Goal: Task Accomplishment & Management: Complete application form

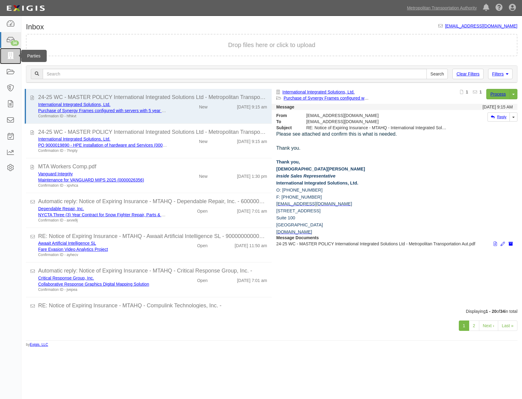
click at [8, 61] on link at bounding box center [10, 56] width 21 height 16
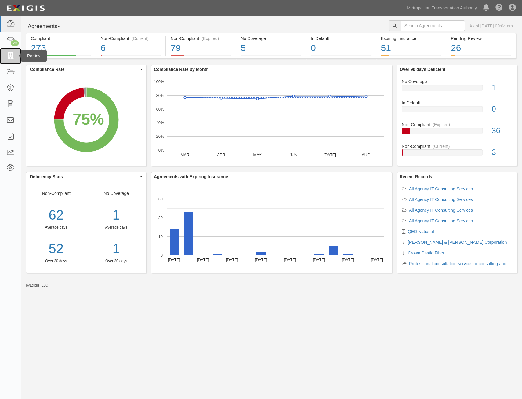
click at [11, 55] on icon at bounding box center [10, 56] width 9 height 7
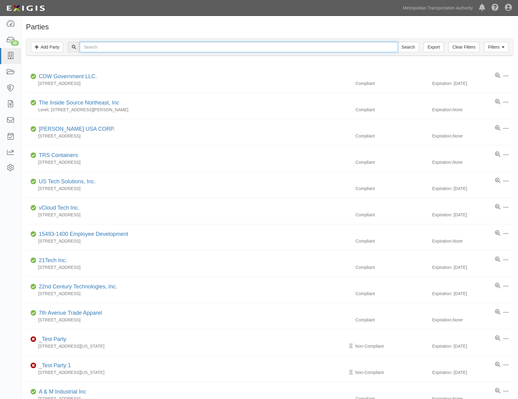
click at [152, 49] on input "text" at bounding box center [239, 47] width 318 height 10
type input "new wave"
click at [398, 42] on input "Search" at bounding box center [408, 47] width 21 height 10
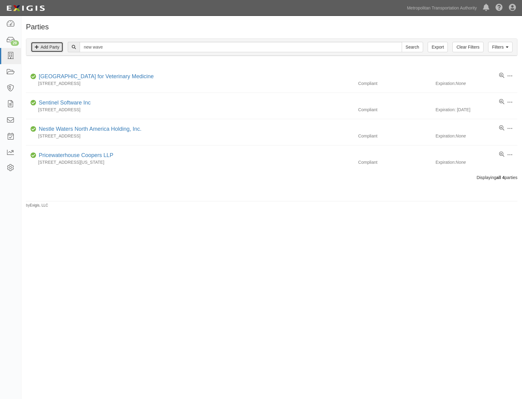
click at [57, 48] on link "Add Party" at bounding box center [47, 47] width 32 height 10
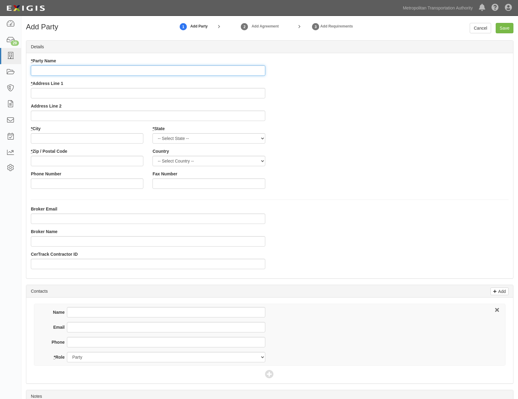
click at [256, 72] on input "* Party Name" at bounding box center [148, 70] width 234 height 10
paste input "New Wave People Inc."
type input "New Wave People Inc."
click at [324, 102] on div "* Party Name New Wave People Inc. * Address Line 1 Address Line 2 * City * Stat…" at bounding box center [269, 126] width 487 height 136
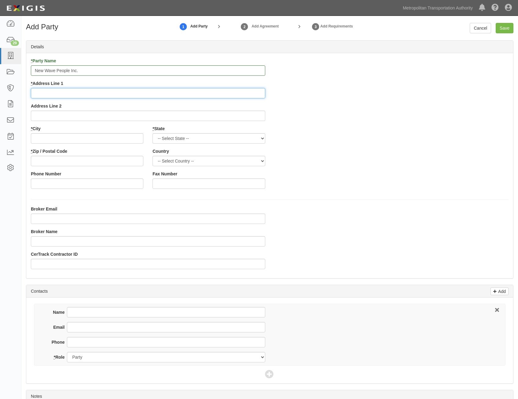
click at [221, 93] on input "* Address Line 1" at bounding box center [148, 93] width 234 height 10
paste input "241 Forsgate Drive, Suite 108"
type input "241 Forsgate Drive, Suite 108"
click at [357, 127] on div "* Party Name New Wave People Inc. * Address Line 1 241 Forsgate Drive, Suite 10…" at bounding box center [269, 126] width 487 height 136
click at [122, 138] on input "* City" at bounding box center [87, 138] width 112 height 10
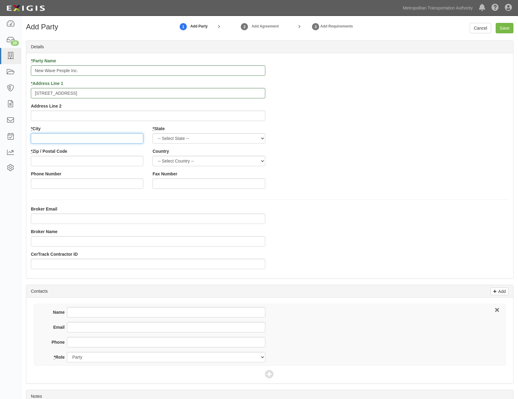
paste input "Jamesburg"
type input "Jamesburg"
click at [253, 137] on select "-- Select State -- Alabama Alaska Arizona Arkansas California Colorado Connecti…" at bounding box center [208, 138] width 112 height 10
select select "NJ"
click at [152, 133] on select "-- Select State -- Alabama Alaska Arizona Arkansas California Colorado Connecti…" at bounding box center [208, 138] width 112 height 10
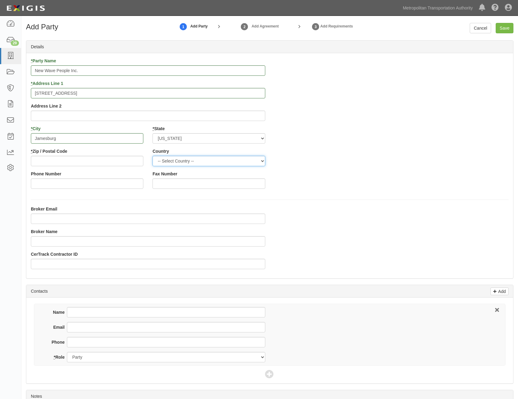
drag, startPoint x: 216, startPoint y: 161, endPoint x: 214, endPoint y: 167, distance: 6.3
click at [216, 161] on select "-- Select Country -- Canada United States --------------- Afghanistan Åland Isl…" at bounding box center [208, 161] width 112 height 10
select select "US"
click at [152, 156] on select "-- Select Country -- Canada United States --------------- Afghanistan Åland Isl…" at bounding box center [208, 161] width 112 height 10
click at [325, 167] on div "* Party Name New Wave People Inc. * Address Line 1 241 Forsgate Drive, Suite 10…" at bounding box center [269, 126] width 487 height 136
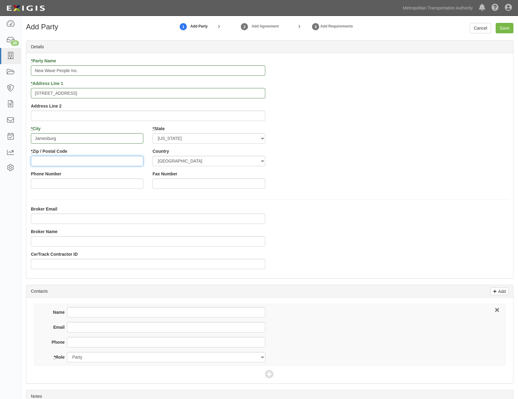
click at [124, 162] on input "* Zip / Postal Code" at bounding box center [87, 161] width 112 height 10
paste input "08831"
type input "08831"
click at [347, 159] on div "* Party Name New Wave People Inc. * Address Line 1 241 Forsgate Drive, Suite 10…" at bounding box center [269, 126] width 487 height 136
click at [511, 24] on input "Save" at bounding box center [505, 28] width 18 height 10
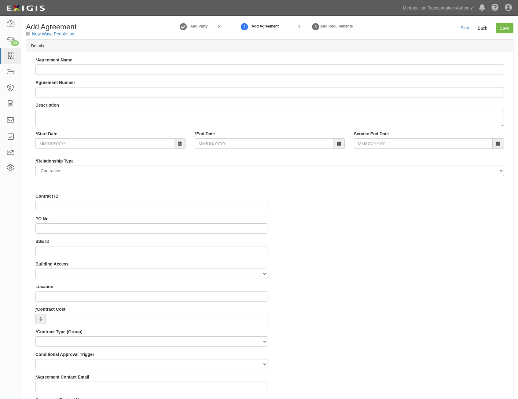
select select
click at [361, 71] on input "* Agreement Name" at bounding box center [269, 69] width 468 height 10
paste input "All Agency IT Consulting Services"
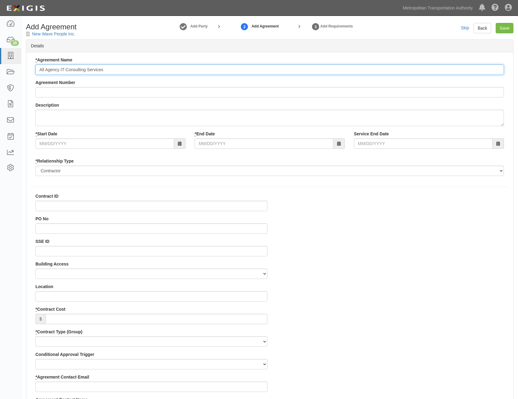
type input "All Agency IT Consulting Services"
click at [305, 93] on input "Agreement Number" at bounding box center [269, 92] width 468 height 10
paste input "0000021540"
type input "0000021540"
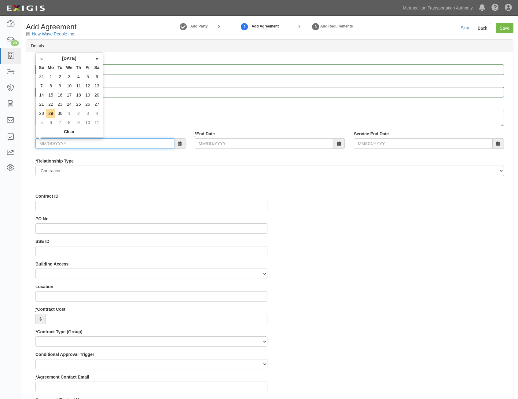
click at [155, 142] on input "* Start Date" at bounding box center [104, 143] width 139 height 10
type input "07/01/2026"
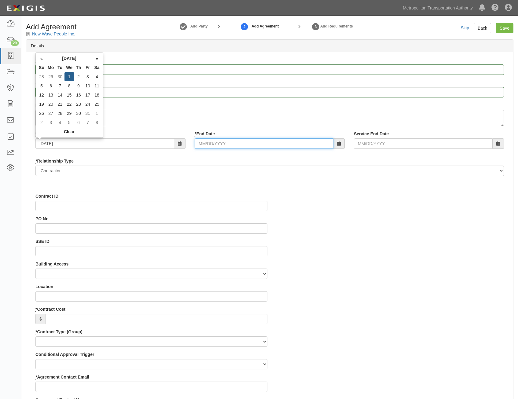
click at [274, 143] on input "* End Date" at bounding box center [264, 143] width 139 height 10
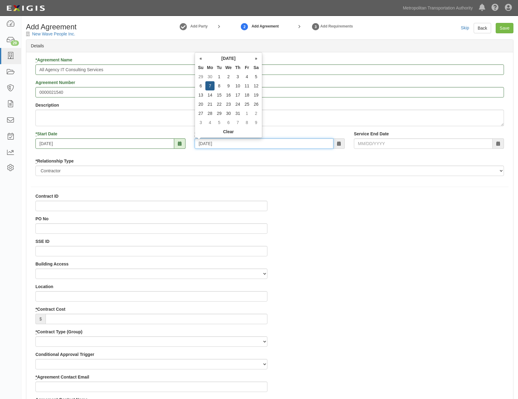
type input "07/07/2036"
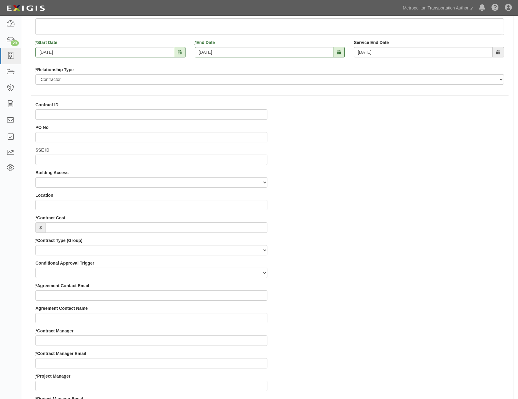
scroll to position [92, 0]
click at [255, 231] on input "* Contract Cost" at bounding box center [157, 227] width 222 height 10
type input "0"
click at [256, 248] on select "Capital Operating Not for Benefit (incls. FA, Entry Permits) Real Estate Other" at bounding box center [151, 250] width 232 height 10
select select "122"
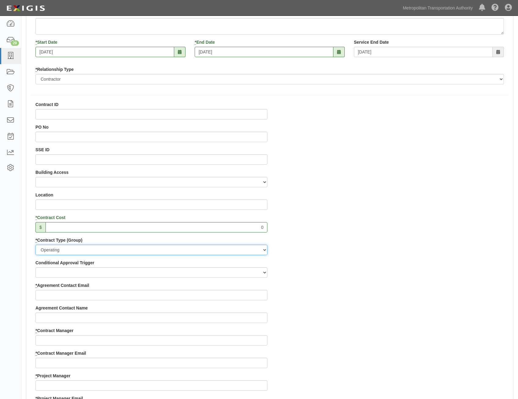
click at [35, 245] on select "Capital Operating Not for Benefit (incls. FA, Entry Permits) Real Estate Other" at bounding box center [151, 250] width 232 height 10
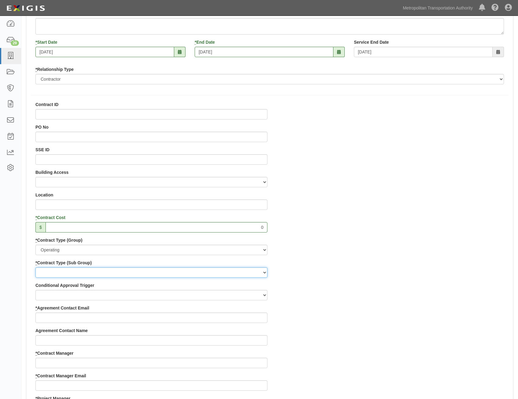
click at [239, 275] on select "Construction Loan / Test and Demo Maintenance Painting Personal Services Contra…" at bounding box center [151, 272] width 232 height 10
select select "249"
click at [35, 267] on select "Construction Loan / Test and Demo Maintenance Painting Personal Services Contra…" at bounding box center [151, 272] width 232 height 10
click at [411, 310] on div "Contract ID PO No SSE ID Building Access 2 Broadway 341/345/347 BREP 333 Other …" at bounding box center [269, 395] width 487 height 588
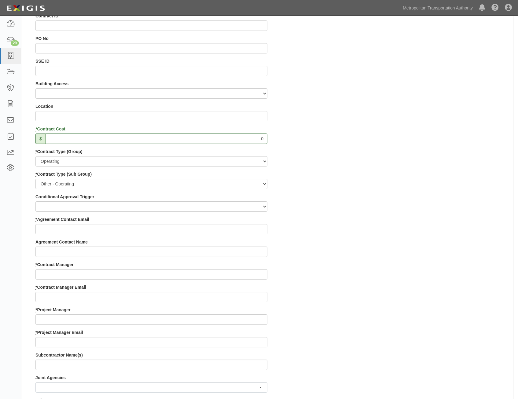
scroll to position [183, 0]
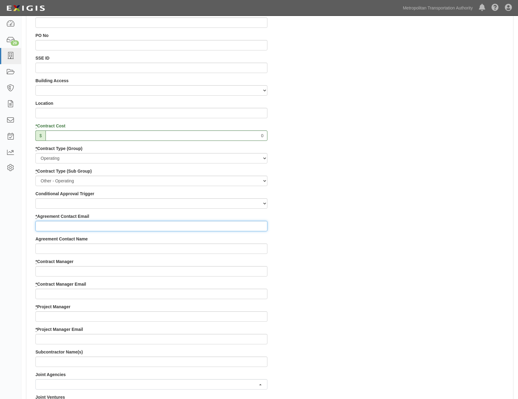
click at [215, 228] on input "* Agreement Contact Email" at bounding box center [151, 226] width 232 height 10
paste input "LLevy@nwpusa.com"
type input "LLevy@nwpusa.com"
click at [358, 261] on div "Contract ID PO No SSE ID Building Access 2 Broadway 341/345/347 BREP 333 Other …" at bounding box center [269, 304] width 487 height 588
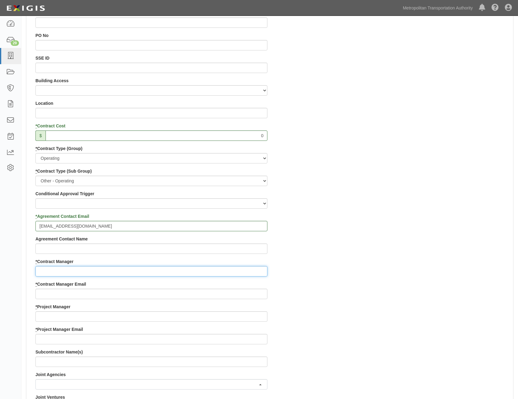
click at [255, 270] on input "* Contract Manager" at bounding box center [151, 271] width 232 height 10
paste input "Jimmy Quispe"
type input "Jimmy Quispe"
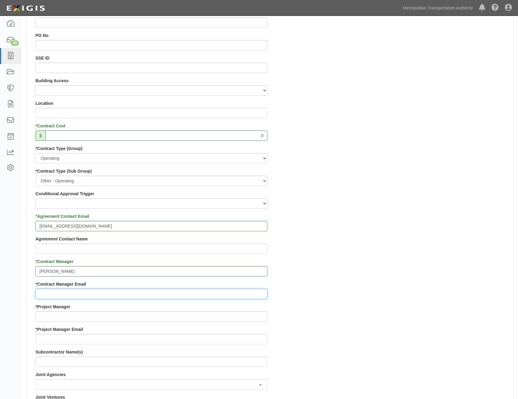
click at [205, 295] on input "* Contract Manager Email" at bounding box center [151, 294] width 232 height 10
paste input "Jimmy.quispe-consultant@mtabsc.org"
type input "Jimmy.quispe-consultant@mtabsc.org"
click at [355, 228] on div "Contract ID PO No SSE ID Building Access 2 Broadway 341/345/347 BREP 333 Other …" at bounding box center [269, 304] width 487 height 588
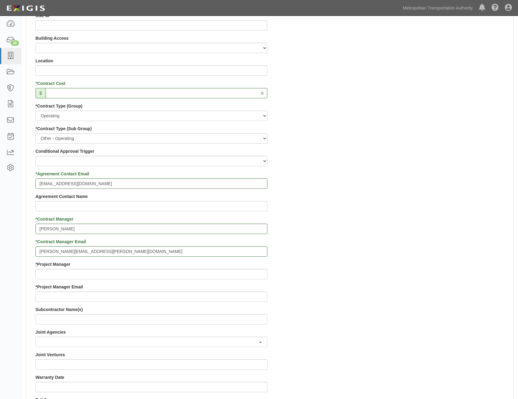
scroll to position [306, 0]
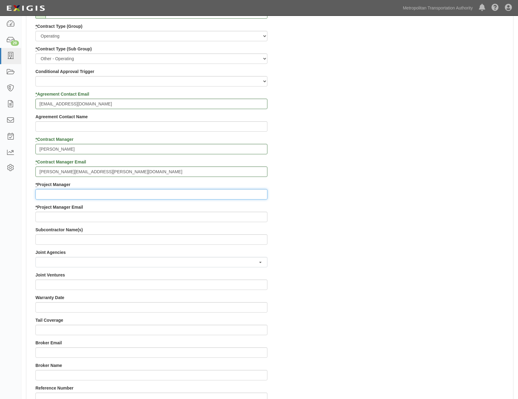
click at [223, 190] on input "* Project Manager" at bounding box center [151, 194] width 232 height 10
paste input "Doug Krainman"
type input "Doug Krainman"
click at [379, 232] on div "Contract ID PO No SSE ID Building Access 2 Broadway 341/345/347 BREP 333 Other …" at bounding box center [269, 182] width 487 height 588
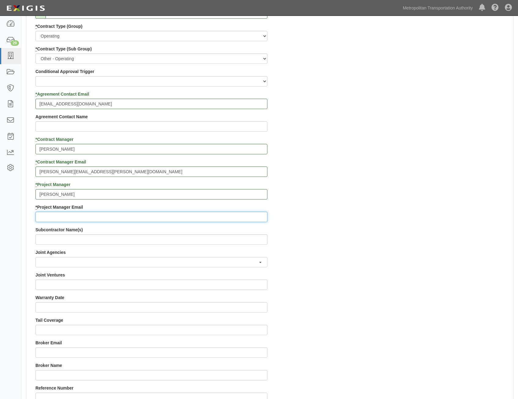
click at [252, 215] on input "* Project Manager Email" at bounding box center [151, 217] width 232 height 10
paste input "doug.krainman@mtahq.org"
type input "doug.krainman@mtahq.org"
click at [344, 226] on div "Contract ID PO No SSE ID Building Access 2 Broadway 341/345/347 BREP 333 Other …" at bounding box center [269, 182] width 487 height 588
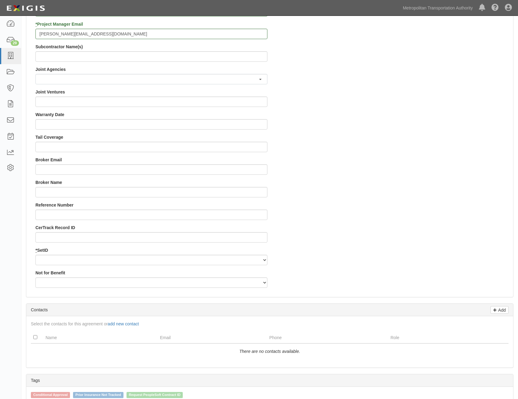
scroll to position [489, 0]
click at [247, 257] on select "MTAHQ" at bounding box center [151, 260] width 232 height 10
select select "96"
click at [35, 255] on select "MTAHQ" at bounding box center [151, 260] width 232 height 10
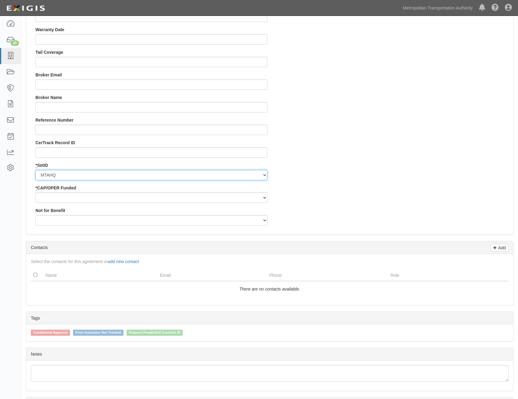
scroll to position [581, 0]
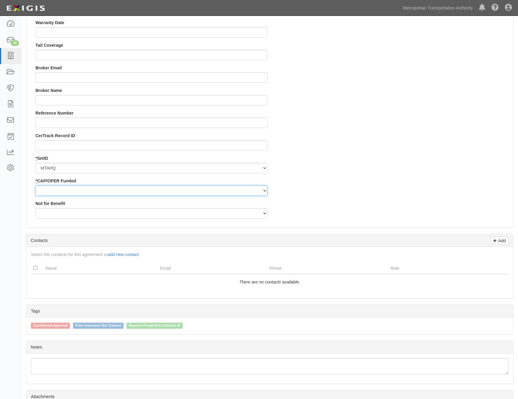
drag, startPoint x: 255, startPoint y: 188, endPoint x: 246, endPoint y: 195, distance: 11.4
click at [255, 188] on select "Capital Operating" at bounding box center [151, 190] width 232 height 10
select select "347"
click at [35, 185] on select "Capital Operating" at bounding box center [151, 190] width 232 height 10
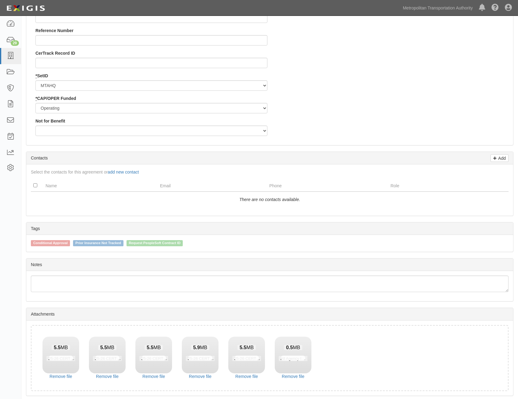
scroll to position [685, 0]
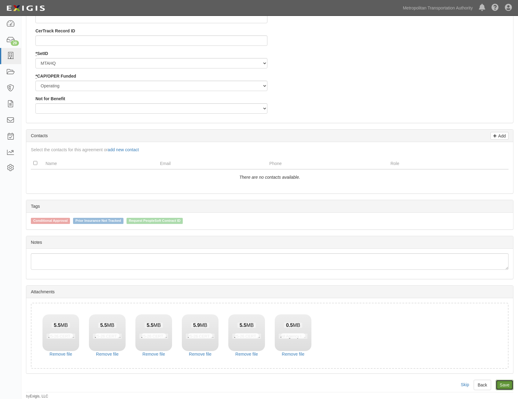
click at [504, 384] on link "Save" at bounding box center [505, 385] width 18 height 10
click at [68, 354] on link "Remove file" at bounding box center [60, 354] width 37 height 6
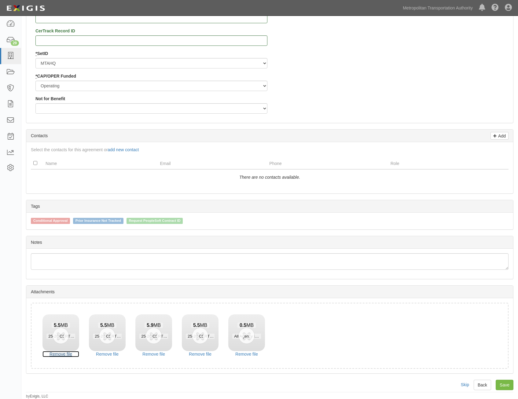
click at [68, 354] on link "Remove file" at bounding box center [60, 354] width 37 height 6
click at [89, 354] on link "Remove file" at bounding box center [107, 354] width 37 height 6
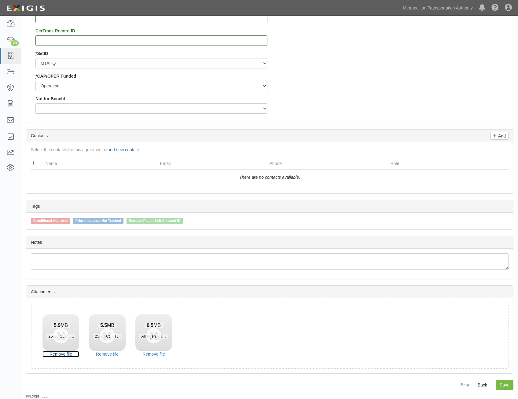
click at [68, 354] on link "Remove file" at bounding box center [60, 354] width 37 height 6
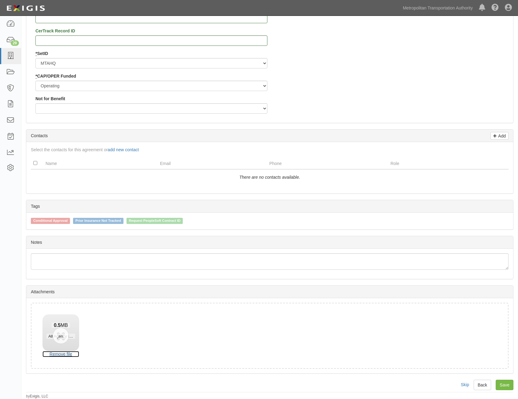
click at [68, 354] on link "Remove file" at bounding box center [60, 354] width 37 height 6
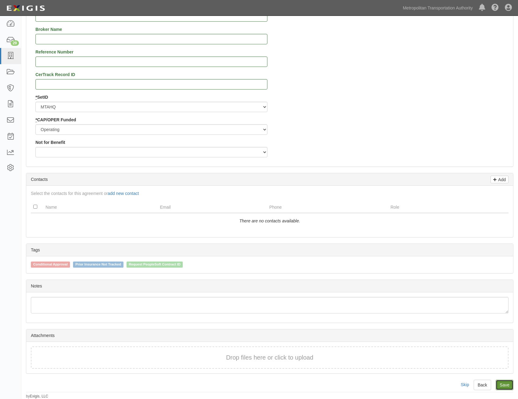
click at [505, 386] on link "Save" at bounding box center [505, 385] width 18 height 10
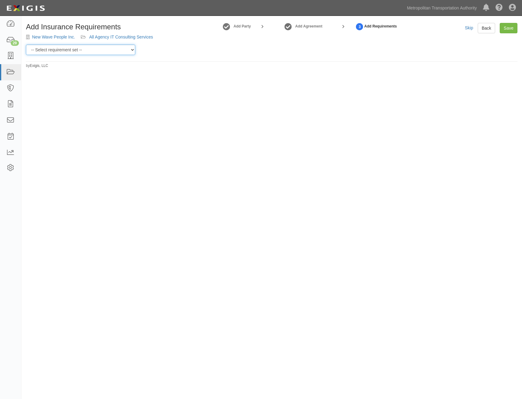
click at [109, 53] on select "-- Select requirement set -- Basic Basic Enhanced Option for Operating Agreemen…" at bounding box center [80, 50] width 109 height 10
select select "7437"
click at [26, 45] on select "-- Select requirement set -- Basic Basic Enhanced Option for Operating Agreemen…" at bounding box center [80, 50] width 109 height 10
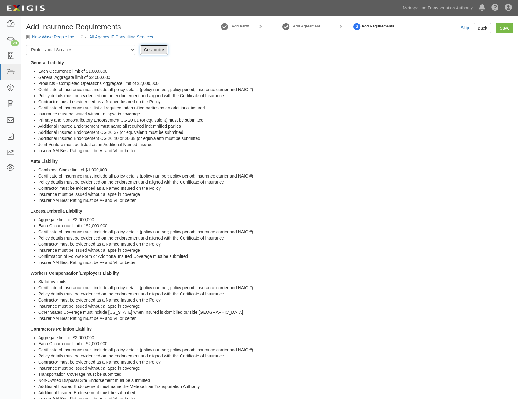
click at [156, 53] on link "Customize" at bounding box center [154, 50] width 28 height 10
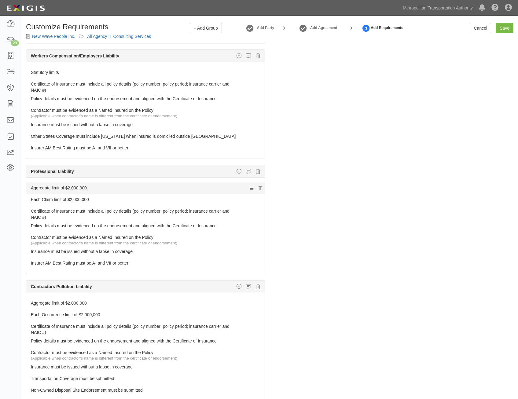
scroll to position [306, 0]
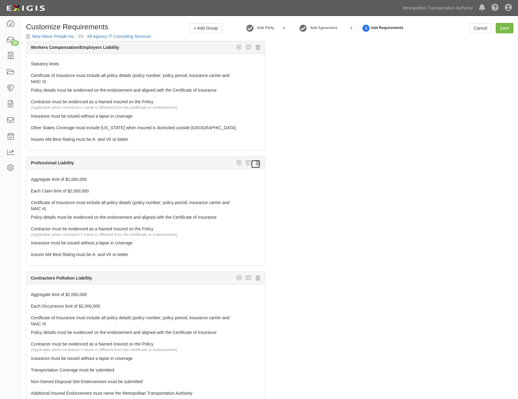
click at [256, 164] on icon at bounding box center [258, 162] width 4 height 5
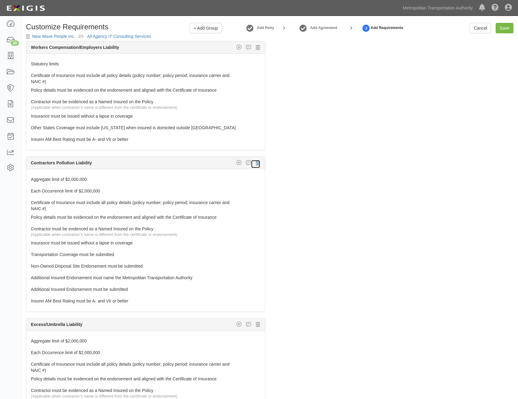
click at [256, 164] on icon at bounding box center [258, 162] width 4 height 5
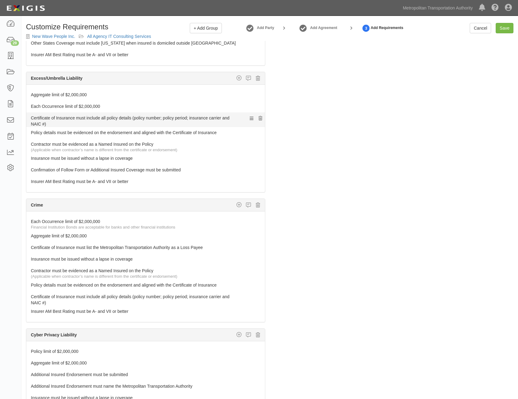
scroll to position [397, 0]
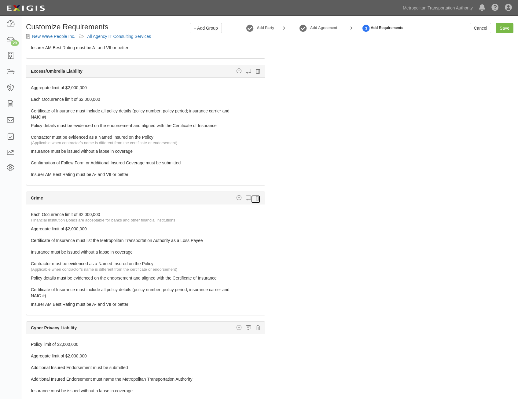
click at [256, 199] on icon at bounding box center [258, 197] width 4 height 5
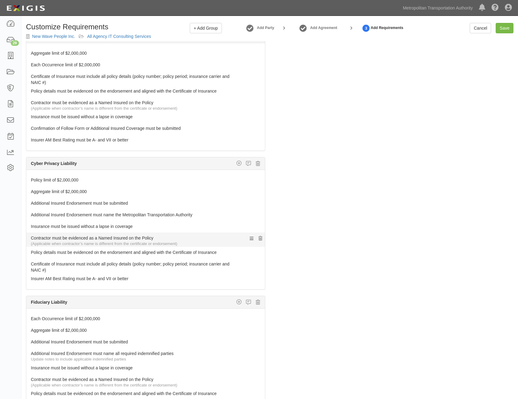
scroll to position [489, 0]
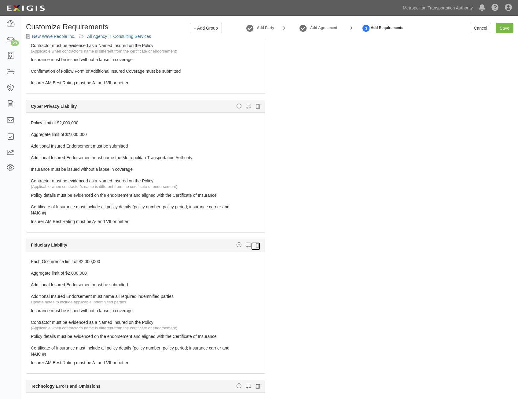
click at [256, 246] on icon at bounding box center [258, 244] width 4 height 5
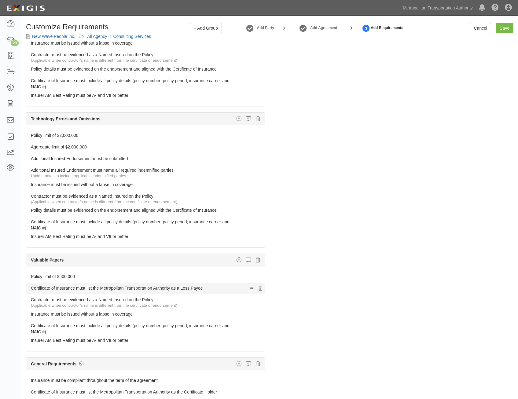
scroll to position [616, 0]
click at [256, 260] on icon at bounding box center [258, 259] width 4 height 5
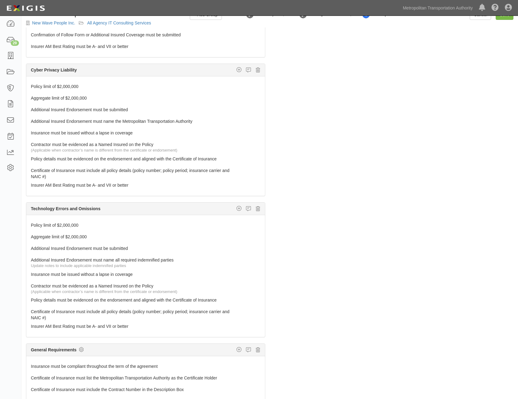
scroll to position [0, 0]
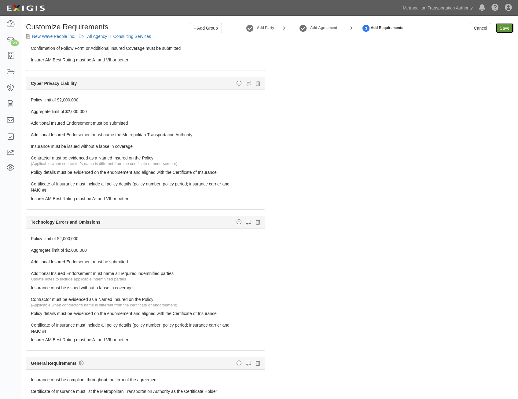
click at [508, 27] on input "Save" at bounding box center [505, 28] width 18 height 10
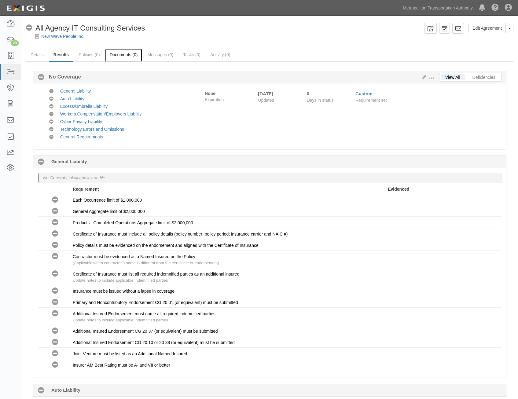
click at [128, 55] on link "Documents (0)" at bounding box center [123, 55] width 37 height 13
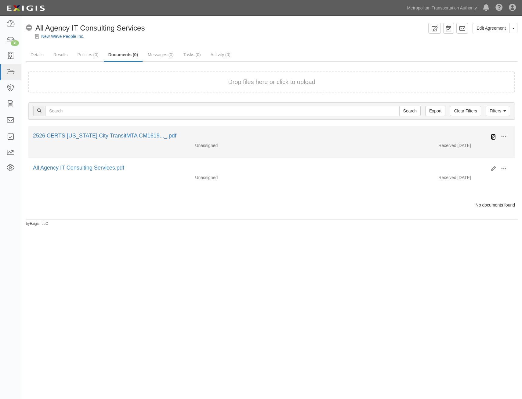
click at [492, 136] on icon at bounding box center [493, 136] width 5 height 5
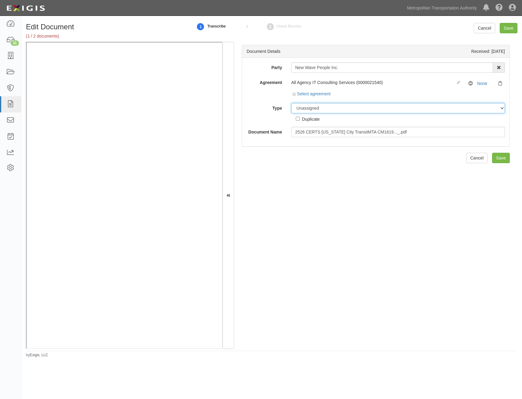
click at [359, 109] on select "Unassigned Binder Cancellation Notice Certificate Contract Endorsement Insuranc…" at bounding box center [398, 108] width 214 height 10
select select "CertificateDetail"
click at [291, 103] on select "Unassigned Binder Cancellation Notice Certificate Contract Endorsement Insuranc…" at bounding box center [398, 108] width 214 height 10
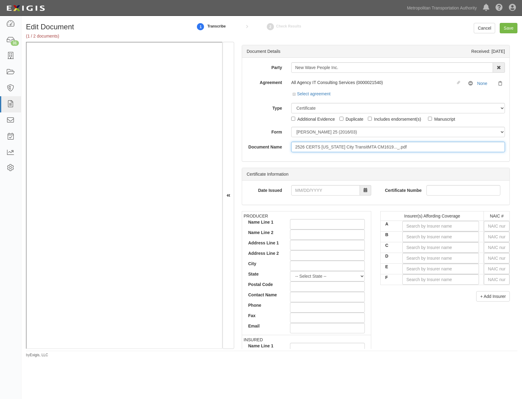
click at [366, 148] on input "2526 CERTS New York City TransitMTA CM1619..._.pdf" at bounding box center [398, 147] width 214 height 10
type input "COI with AIE"
click at [496, 229] on input "text" at bounding box center [497, 226] width 26 height 10
click at [488, 228] on input "text" at bounding box center [497, 226] width 26 height 10
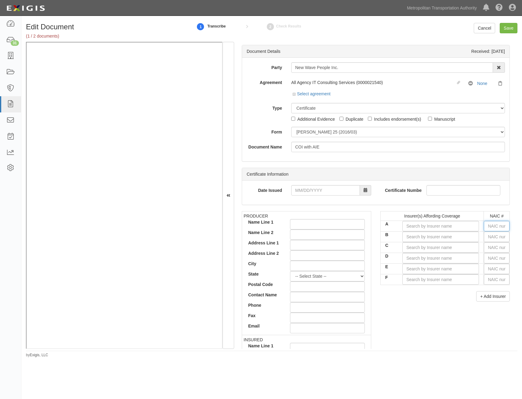
type input "16862"
type input "1"
type input "18430"
type input "18"
type input "18058"
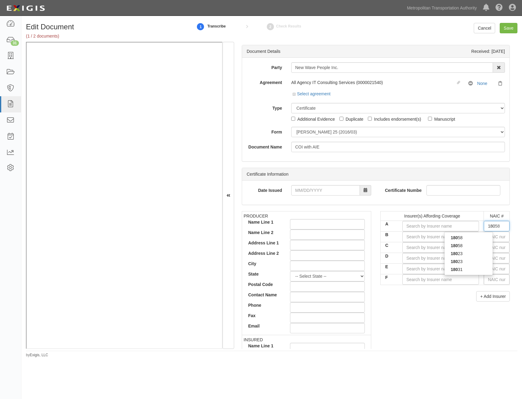
type input "1805"
type input "18058"
click at [460, 245] on div "18058" at bounding box center [469, 246] width 48 height 8
type input "Philadelphia Indemnity Insurance Company (A++ XV Rating)"
type input "18058"
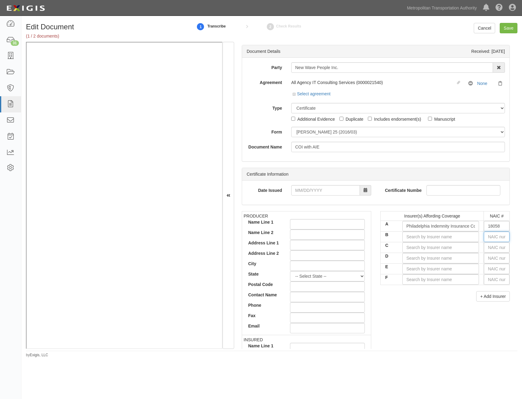
click at [494, 236] on input "text" at bounding box center [497, 237] width 26 height 10
type input "25232"
type input "2"
type input "23795"
type input "23"
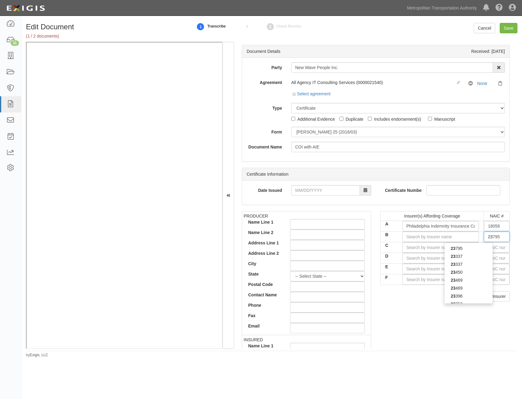
type input "23833"
type input "238"
type input "23850"
type input "2385"
type input "23850"
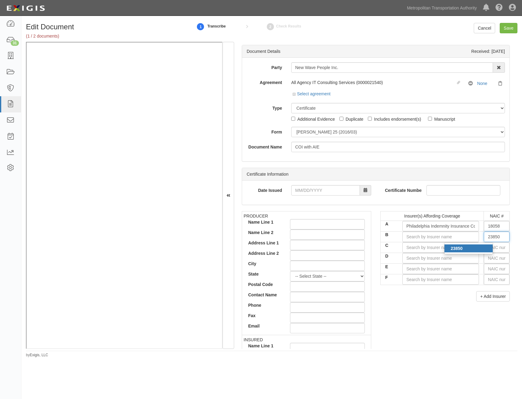
click at [475, 251] on div "23850" at bounding box center [469, 248] width 48 height 8
type input "Tokio Marine Specialty Insurance Company (A++ XV Rating)"
type input "23850"
click at [486, 249] on input "text" at bounding box center [497, 247] width 26 height 10
type input "25232"
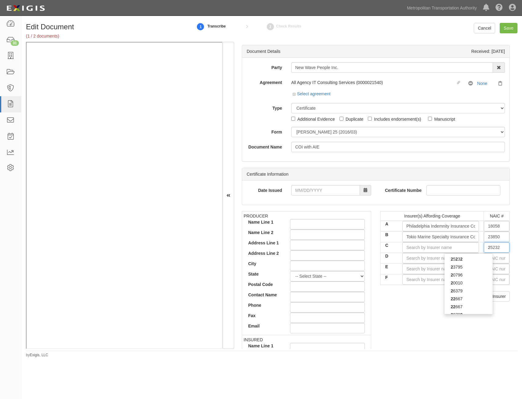
type input "25"
type input "25089"
type input "250"
type input "25011"
type input "2501"
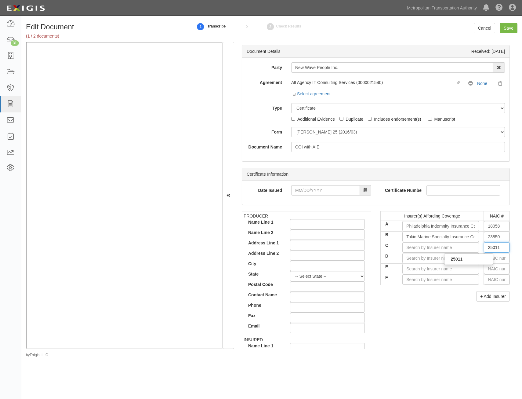
type input "25011"
click at [477, 260] on div "25011" at bounding box center [469, 259] width 48 height 8
type input "Wesco Insurance Company (A- XV Rating)"
type input "25011"
click at [379, 328] on div "PRODUCER Name Line 1 Name Line 2 Address Line 1 Address Line 2 City State -- Se…" at bounding box center [375, 317] width 277 height 212
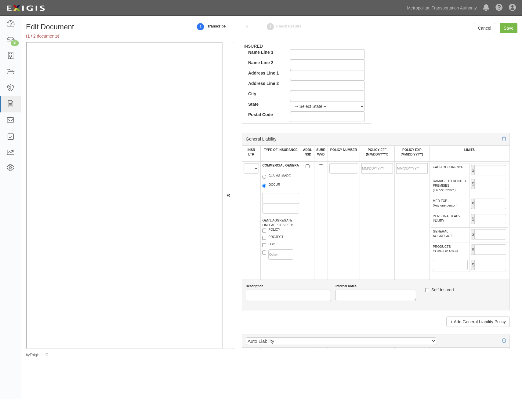
scroll to position [306, 0]
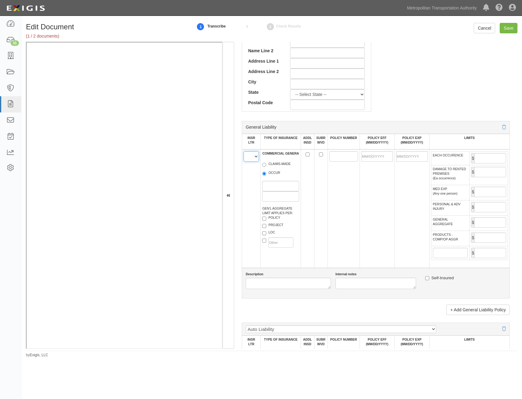
click at [255, 159] on select "A B C D E F" at bounding box center [251, 156] width 15 height 10
select select "A"
click at [244, 151] on select "A B C D E F" at bounding box center [251, 156] width 15 height 10
click at [270, 174] on label "OCCUR" at bounding box center [271, 173] width 18 height 6
click at [266, 174] on input "OCCUR" at bounding box center [264, 174] width 4 height 4
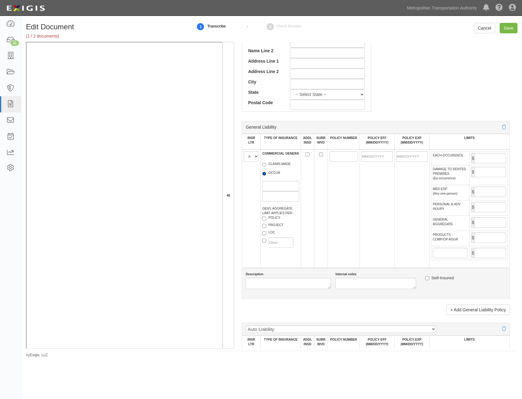
radio input "true"
click at [272, 216] on label "POLICY" at bounding box center [271, 218] width 18 height 6
click at [266, 217] on input "POLICY" at bounding box center [264, 219] width 4 height 4
checkbox input "true"
click at [306, 155] on input "ADDL INSD" at bounding box center [308, 154] width 4 height 4
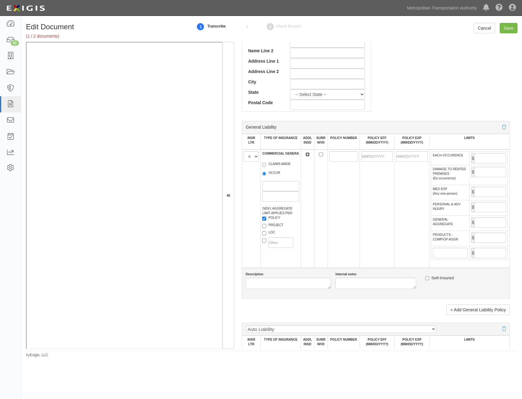
checkbox input "true"
click at [318, 155] on td at bounding box center [320, 208] width 13 height 119
click at [319, 155] on input "SUBR WVD" at bounding box center [321, 154] width 4 height 4
checkbox input "true"
click at [331, 156] on input "POLICY NUMBER" at bounding box center [344, 156] width 29 height 10
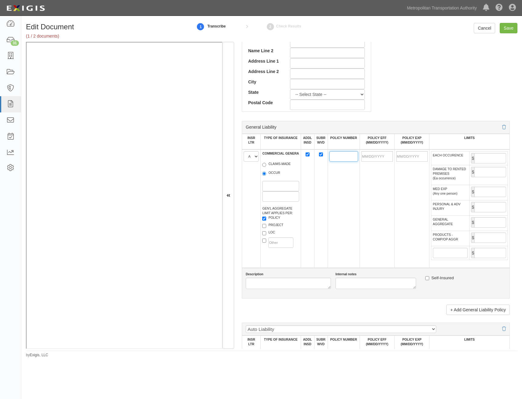
paste input "PHPK2588728004"
type input "PHPK2588728004"
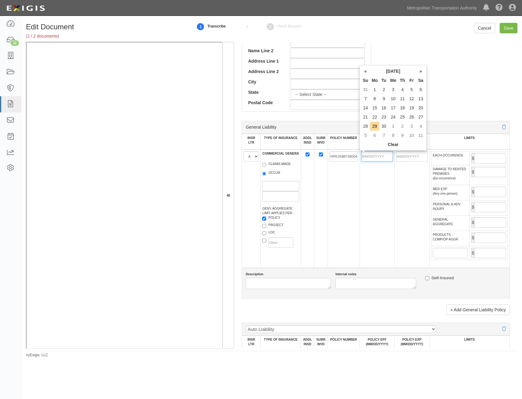
drag, startPoint x: 378, startPoint y: 158, endPoint x: 365, endPoint y: 172, distance: 19.2
click at [378, 158] on input "POLICY EFF (MM/DD/YYYY)" at bounding box center [377, 156] width 31 height 10
type input "08/09/2025"
type input "08/09/2026"
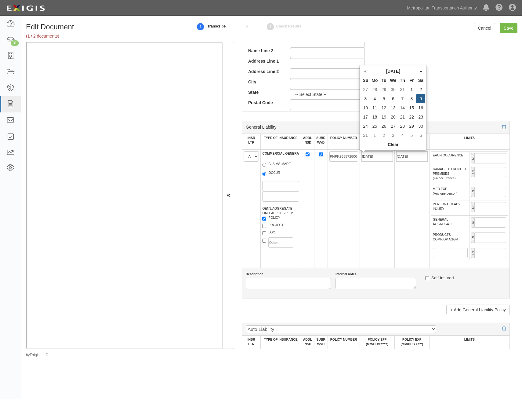
click at [398, 184] on td "08/09/2026" at bounding box center [412, 208] width 35 height 119
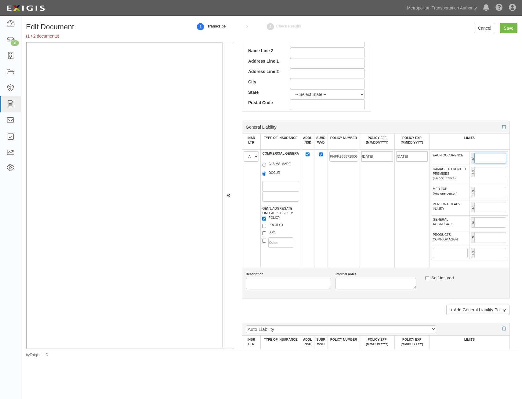
click at [497, 159] on input "EACH OCCURENCE" at bounding box center [491, 158] width 32 height 10
type input "2,000,000"
click at [481, 221] on input "GENERAL AGGREGATE" at bounding box center [491, 222] width 32 height 10
type input "4,000,000"
click at [491, 239] on input "PRODUCTS - COMP/OP AGGR" at bounding box center [491, 238] width 32 height 10
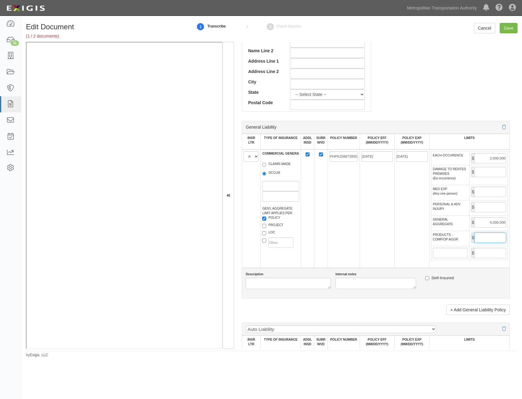
type input "4,000,000"
drag, startPoint x: 392, startPoint y: 277, endPoint x: 407, endPoint y: 248, distance: 32.1
click at [393, 276] on div "Internal notes" at bounding box center [376, 280] width 90 height 17
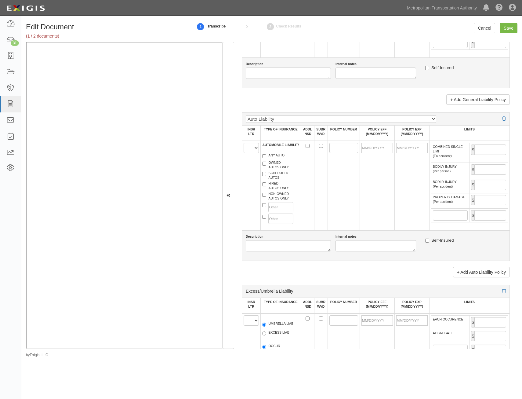
scroll to position [519, 0]
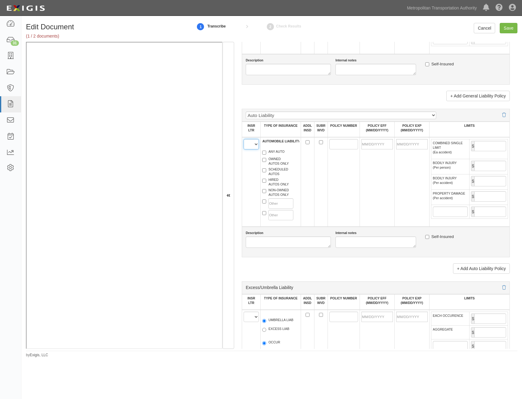
click at [253, 147] on select "A B C D E F" at bounding box center [251, 144] width 15 height 10
select select "B"
click at [244, 139] on select "A B C D E F" at bounding box center [251, 144] width 15 height 10
click at [276, 181] on label "HIRED AUTOS ONLY" at bounding box center [275, 182] width 27 height 9
click at [266, 181] on input "HIRED AUTOS ONLY" at bounding box center [264, 181] width 4 height 4
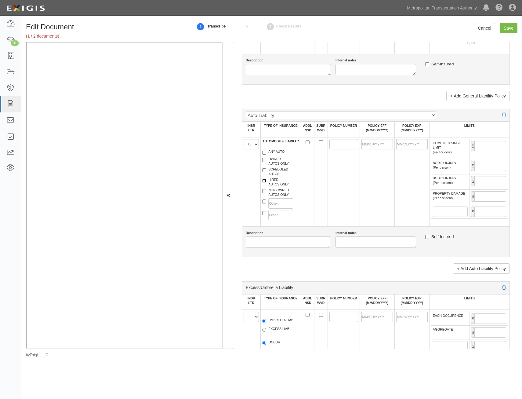
checkbox input "true"
click at [278, 192] on label "NON-OWNED AUTOS ONLY" at bounding box center [275, 192] width 27 height 9
click at [266, 192] on input "NON-OWNED AUTOS ONLY" at bounding box center [264, 191] width 4 height 4
checkbox input "true"
click at [306, 141] on input "ADDL INSD" at bounding box center [308, 142] width 4 height 4
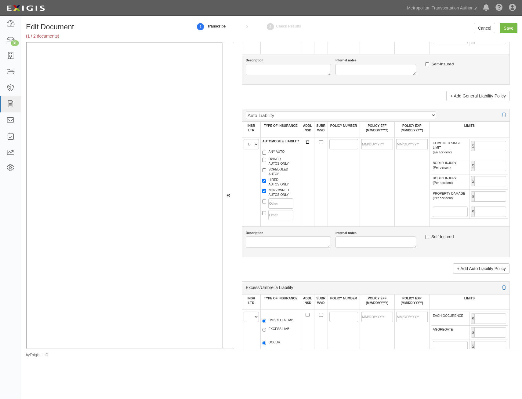
checkbox input "true"
click at [321, 144] on input "SUBR WVD" at bounding box center [321, 142] width 4 height 4
checkbox input "true"
drag, startPoint x: 342, startPoint y: 144, endPoint x: 338, endPoint y: 144, distance: 4.0
click at [339, 144] on input "POLICY NUMBER" at bounding box center [344, 144] width 29 height 10
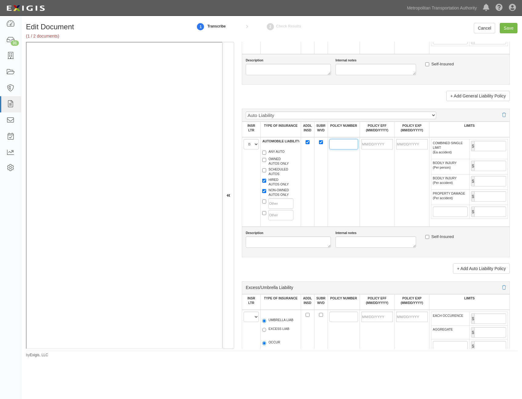
paste input "PPK2590255004"
type input "PPK2590255004"
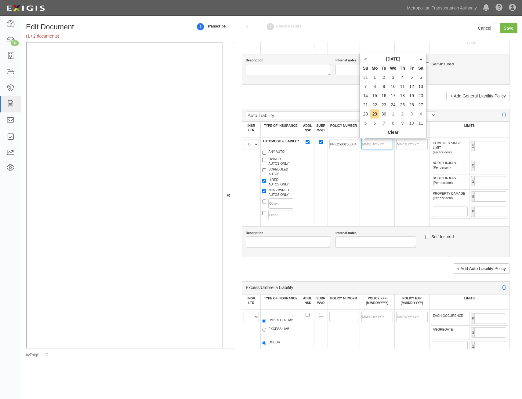
drag, startPoint x: 378, startPoint y: 146, endPoint x: 360, endPoint y: 169, distance: 29.2
click at [378, 146] on input "POLICY EFF (MM/DD/YYYY)" at bounding box center [377, 144] width 31 height 10
type input "08/09/2025"
type input "08/09/2026"
click at [352, 184] on td "PPK2590255004" at bounding box center [344, 182] width 32 height 90
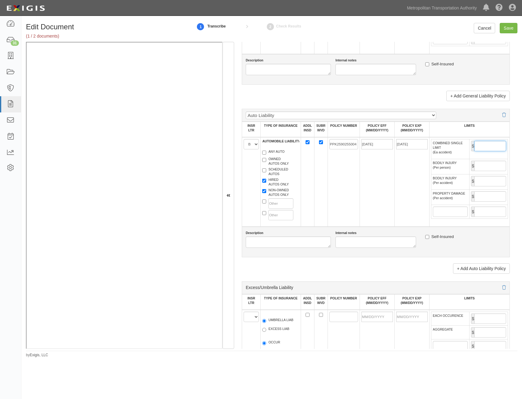
drag, startPoint x: 481, startPoint y: 144, endPoint x: 480, endPoint y: 148, distance: 4.4
click at [481, 144] on input "COMBINED SINGLE LIMIT (Ea accident)" at bounding box center [491, 146] width 32 height 10
type input "2,000,000"
click at [368, 195] on td "08/09/2025" at bounding box center [377, 182] width 35 height 90
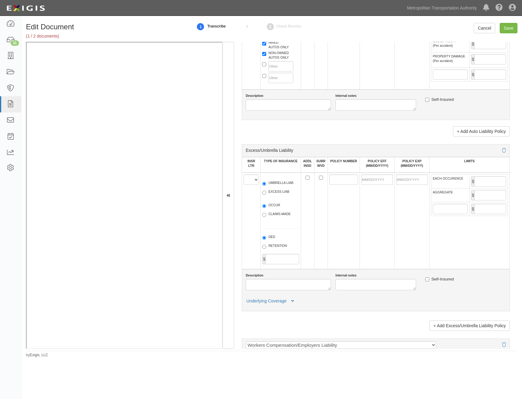
scroll to position [672, 0]
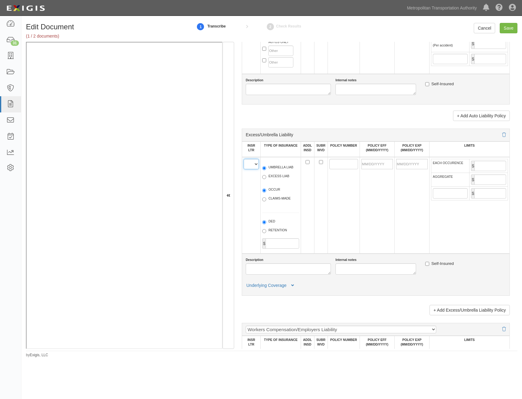
click at [250, 164] on select "A B C D E F" at bounding box center [251, 164] width 15 height 10
select select "A"
click at [244, 159] on select "A B C D E F" at bounding box center [251, 164] width 15 height 10
click at [282, 169] on label "UMBRELLA LIAB" at bounding box center [277, 168] width 31 height 6
click at [266, 169] on input "UMBRELLA LIAB" at bounding box center [264, 168] width 4 height 4
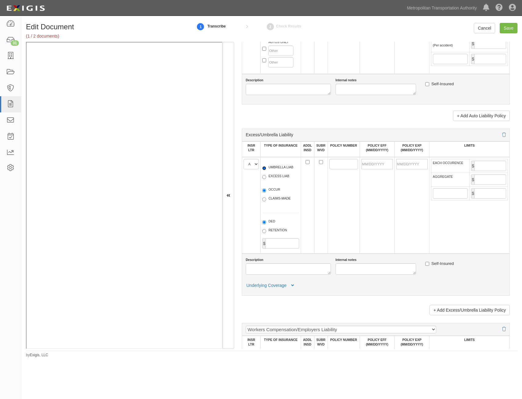
radio input "true"
click at [276, 191] on label "OCCUR" at bounding box center [271, 190] width 18 height 6
click at [266, 191] on input "OCCUR" at bounding box center [264, 191] width 4 height 4
radio input "true"
click at [348, 165] on input "POLICY NUMBER" at bounding box center [344, 164] width 29 height 10
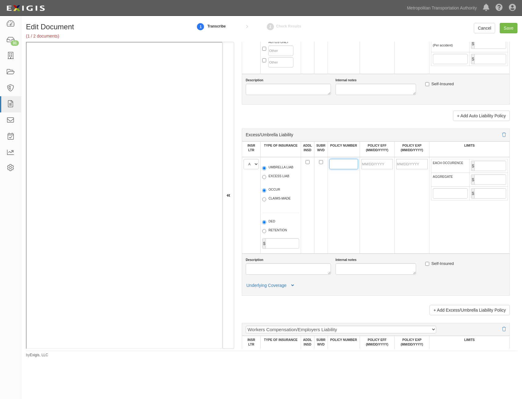
paste input "PHUB876893004"
type input "PHUB876893004"
click at [385, 161] on input "POLICY EFF (MM/DD/YYYY)" at bounding box center [377, 164] width 31 height 10
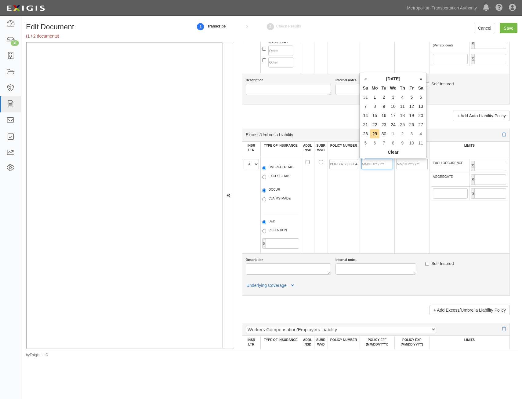
scroll to position [0, 0]
type input "08/09/2025"
type input "08/09/2026"
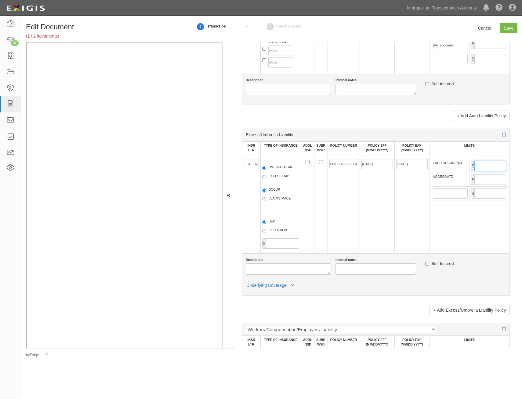
click at [491, 165] on input "EACH OCCURENCE" at bounding box center [491, 166] width 32 height 10
type input "7,000,000"
click at [497, 181] on input "AGGREGATE" at bounding box center [491, 179] width 32 height 10
type input "7,000,000"
click at [436, 209] on td "EACH OCCURENCE $ 7,000,000 AGGREGATE $ 7,000,000 $" at bounding box center [470, 205] width 80 height 97
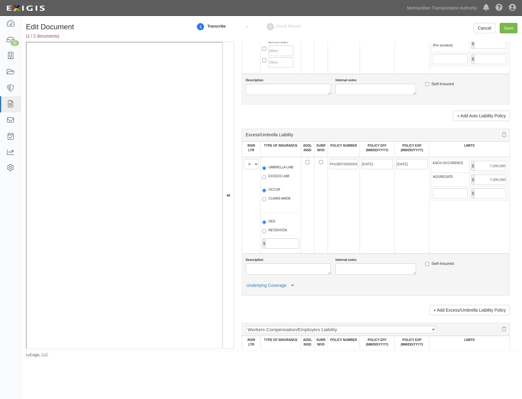
scroll to position [856, 0]
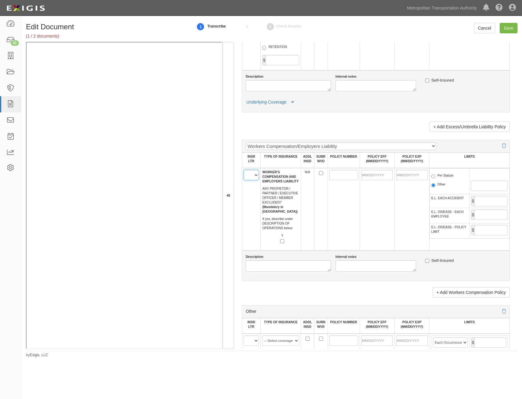
click at [255, 175] on select "A B C D E F" at bounding box center [251, 175] width 15 height 10
select select "C"
click at [244, 170] on select "A B C D E F" at bounding box center [251, 175] width 15 height 10
click at [361, 216] on td at bounding box center [377, 209] width 35 height 82
click at [319, 174] on input "SUBR WVD" at bounding box center [321, 173] width 4 height 4
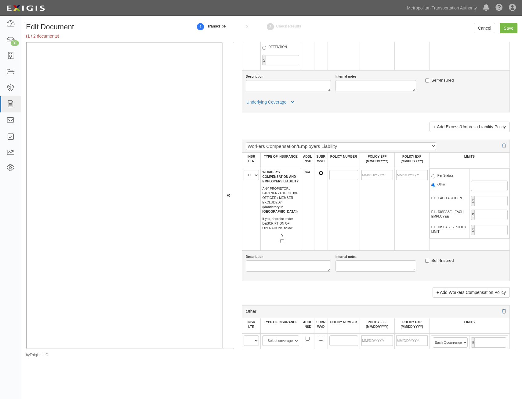
checkbox input "true"
click at [282, 239] on label "Y" at bounding box center [279, 238] width 10 height 11
click at [282, 239] on input "Y" at bounding box center [282, 241] width 4 height 4
checkbox input "true"
click at [340, 174] on input "POLICY NUMBER" at bounding box center [344, 175] width 29 height 10
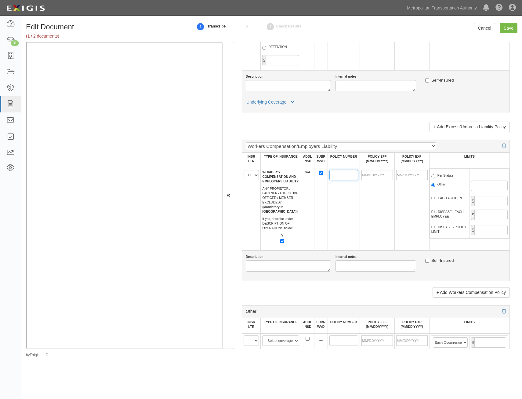
paste input "WWC3776206"
type input "WWC3776206"
click at [380, 176] on input "POLICY EFF (MM/DD/YYYY)" at bounding box center [377, 175] width 31 height 10
type input "03/16/2025"
type input "03/16/2026"
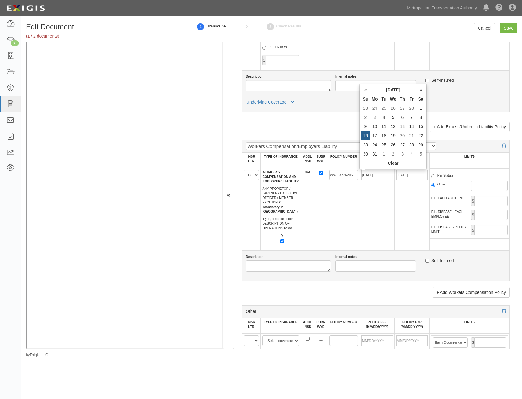
click at [399, 223] on td "03/16/2026" at bounding box center [412, 209] width 35 height 82
click at [447, 176] on label "Per Statute" at bounding box center [443, 176] width 22 height 6
click at [436, 176] on input "Per Statute" at bounding box center [434, 176] width 4 height 4
radio input "true"
click at [492, 202] on input "E.L. EACH ACCIDENT" at bounding box center [491, 201] width 33 height 10
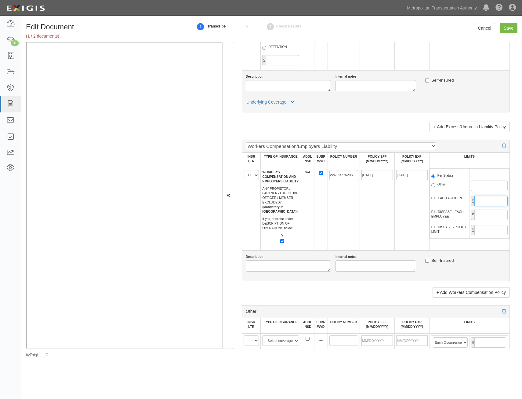
type input "1,000,000"
click at [497, 215] on input "E.L. DISEASE - EACH EMPLOYEE" at bounding box center [491, 215] width 33 height 10
type input "1,000,000"
drag, startPoint x: 491, startPoint y: 227, endPoint x: 486, endPoint y: 233, distance: 7.6
click at [491, 227] on input "E.L. DISEASE - POLICY LIMIT" at bounding box center [491, 230] width 33 height 10
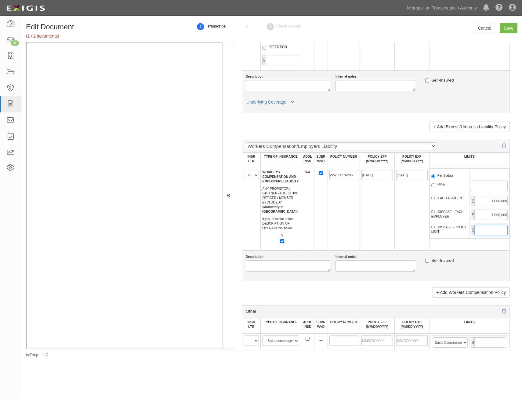
type input "1,000,000"
click at [355, 235] on td "WWC3776206" at bounding box center [344, 209] width 32 height 82
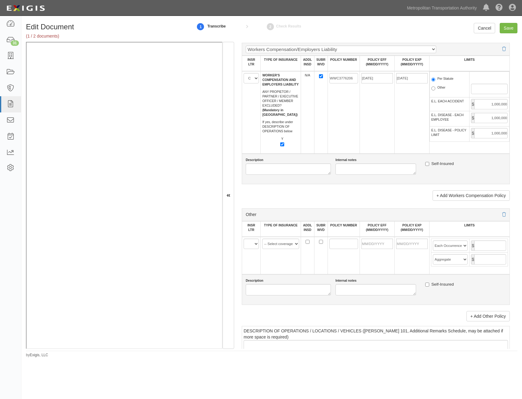
scroll to position [978, 0]
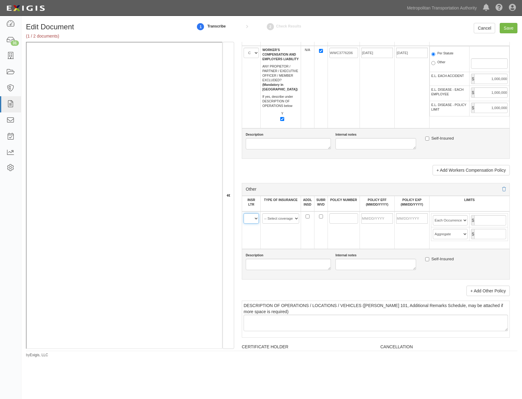
click at [258, 220] on select "A B C D E F" at bounding box center [251, 218] width 15 height 10
select select "A"
click at [244, 213] on select "A B C D E F" at bounding box center [251, 218] width 15 height 10
click at [487, 289] on link "+ Add Other Policy" at bounding box center [488, 291] width 43 height 10
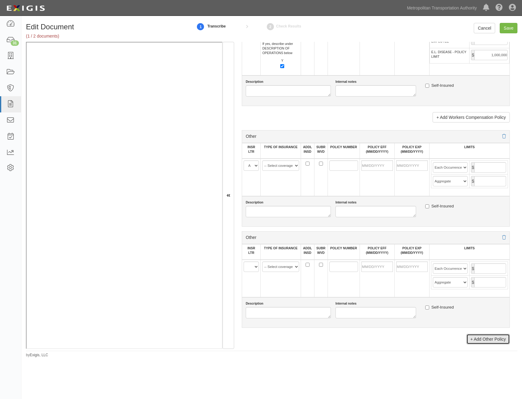
scroll to position [1039, 0]
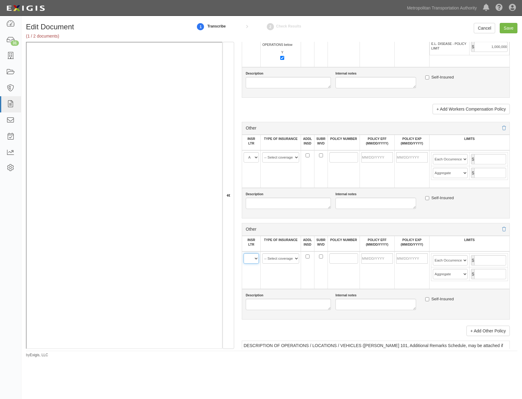
click at [255, 259] on select "A B C D E F" at bounding box center [251, 258] width 15 height 10
select select "A"
click at [244, 253] on select "A B C D E F" at bounding box center [251, 258] width 15 height 10
drag, startPoint x: 277, startPoint y: 160, endPoint x: 278, endPoint y: 163, distance: 3.6
click at [277, 160] on select "-- Select coverage line -- Asbestos Abatement Auto Physical Damage Aviation Lia…" at bounding box center [280, 157] width 37 height 10
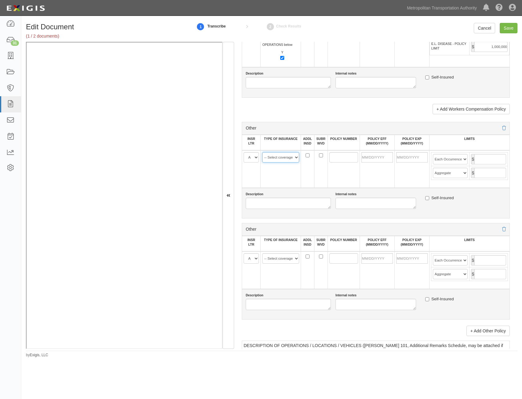
select select "91"
click at [262, 152] on select "-- Select coverage line -- Asbestos Abatement Auto Physical Damage Aviation Lia…" at bounding box center [280, 157] width 37 height 10
click at [292, 259] on select "-- Select coverage line -- Asbestos Abatement Auto Physical Damage Aviation Lia…" at bounding box center [280, 258] width 37 height 10
select select "152"
click at [262, 253] on select "-- Select coverage line -- Asbestos Abatement Auto Physical Damage Aviation Lia…" at bounding box center [280, 258] width 37 height 10
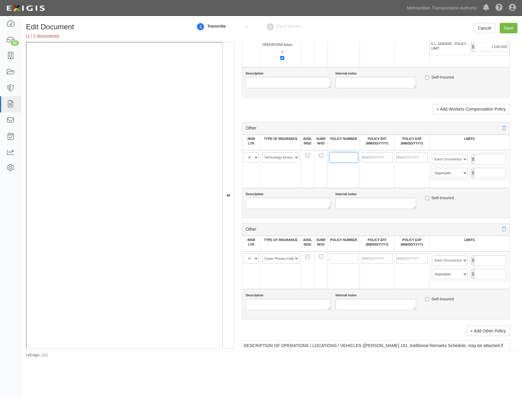
click at [342, 155] on input "POLICY NUMBER" at bounding box center [344, 157] width 29 height 10
paste input "PHPK2588728004"
type input "PHPK2588728004"
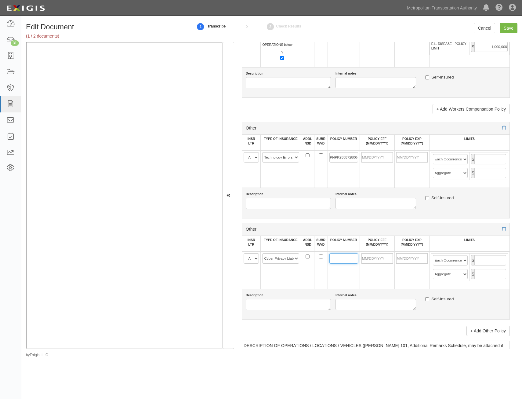
click at [347, 258] on input "POLICY NUMBER" at bounding box center [344, 258] width 29 height 10
paste input "ESN0040232340"
type input "ESN0040232340"
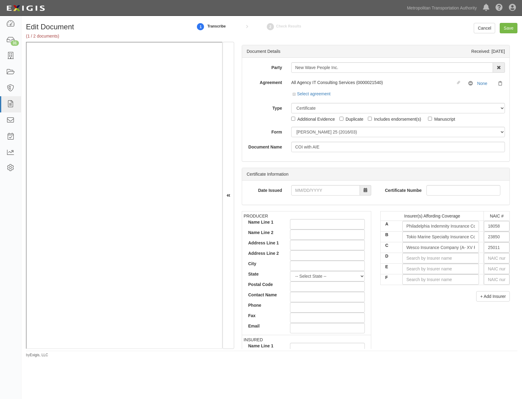
drag, startPoint x: 409, startPoint y: 281, endPoint x: 460, endPoint y: 110, distance: 178.5
click at [457, 256] on input "D" at bounding box center [441, 258] width 77 height 10
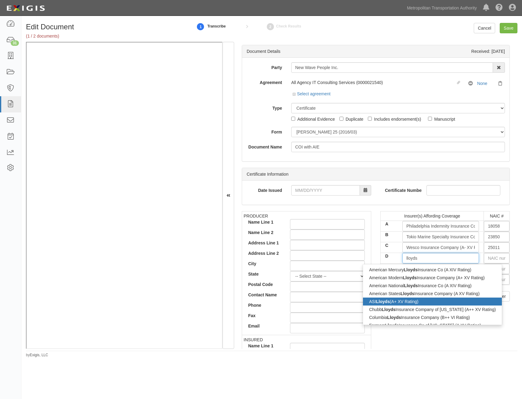
click at [429, 302] on div "ASI Lloyds (A+ XV Rating)" at bounding box center [432, 302] width 139 height 8
type input "ASI Lloyds (A+ XV Rating)"
type input "11059"
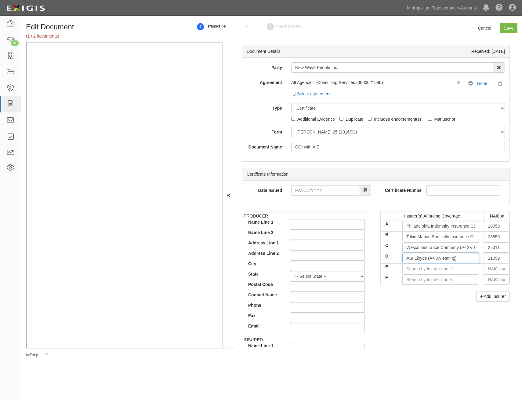
type input "ASI Lloyds (A+ XV Rating)"
click at [415, 312] on div "PRODUCER Name Line 1 Name Line 2 Address Line 1 Address Line 2 City State -- Se…" at bounding box center [375, 317] width 277 height 212
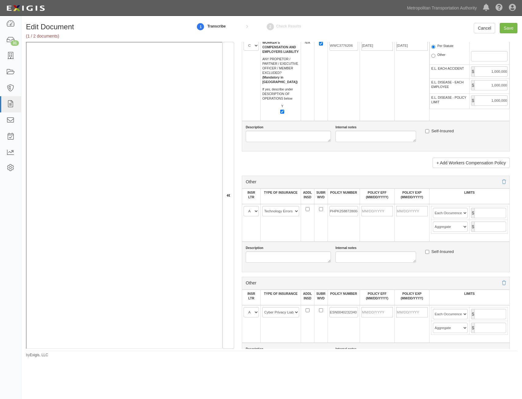
drag, startPoint x: 378, startPoint y: 186, endPoint x: 357, endPoint y: 342, distance: 157.2
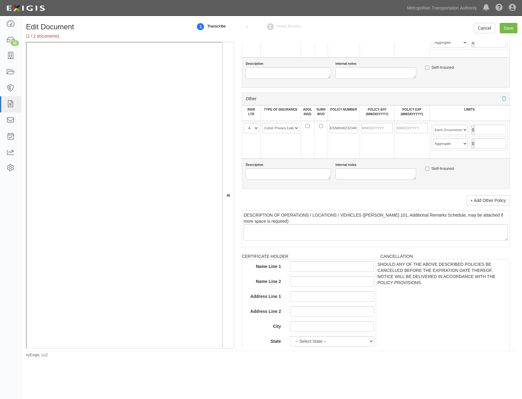
scroll to position [1125, 0]
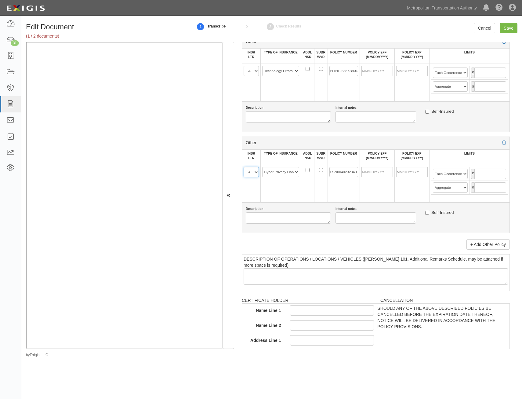
click at [247, 170] on select "A B C D E F" at bounding box center [251, 172] width 15 height 10
select select "D"
click at [244, 167] on select "A B C D E F" at bounding box center [251, 172] width 15 height 10
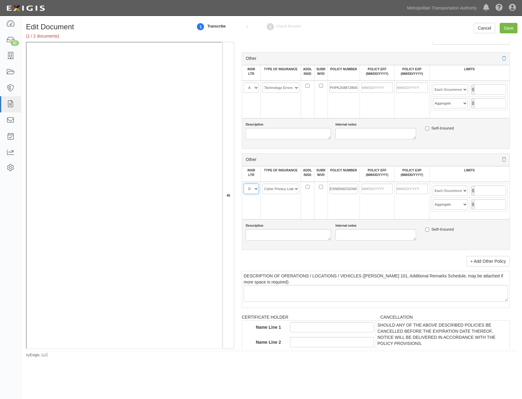
scroll to position [1095, 0]
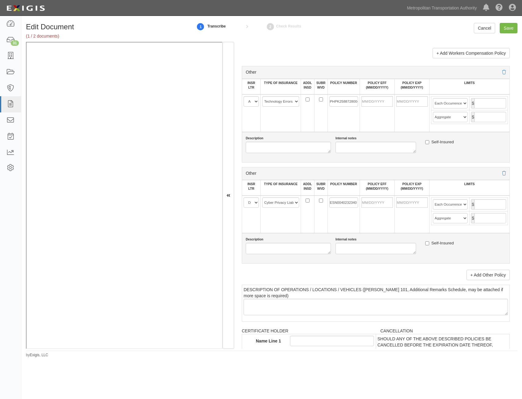
click at [375, 93] on td "POLICY EFF (MM/DD/YYYY)" at bounding box center [377, 87] width 35 height 16
click at [374, 102] on input "POLICY EFF (MM/DD/YYYY)" at bounding box center [377, 101] width 31 height 10
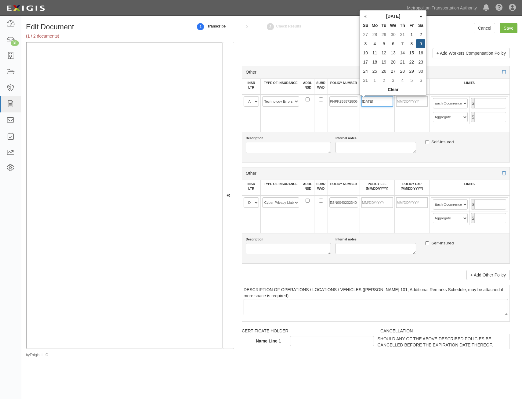
type input "08/09/2025"
type input "08/09/2026"
click at [379, 206] on input "POLICY EFF (MM/DD/YYYY)" at bounding box center [377, 202] width 31 height 10
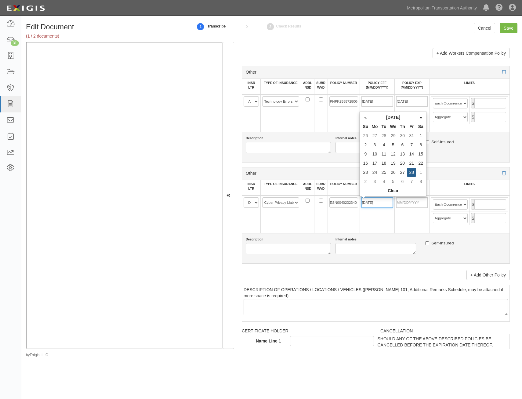
type input "02/28/2025"
type input "02/28/2026"
click at [387, 217] on td "02/28/2025" at bounding box center [377, 215] width 35 height 38
click at [486, 101] on input "text" at bounding box center [491, 103] width 32 height 10
type input "2,000,000"
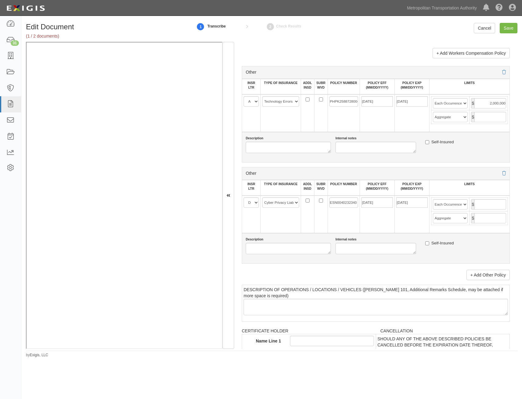
type input "2,000,000"
click at [472, 148] on div "Self-Insured" at bounding box center [466, 143] width 90 height 14
click at [512, 28] on input "Save" at bounding box center [509, 28] width 18 height 10
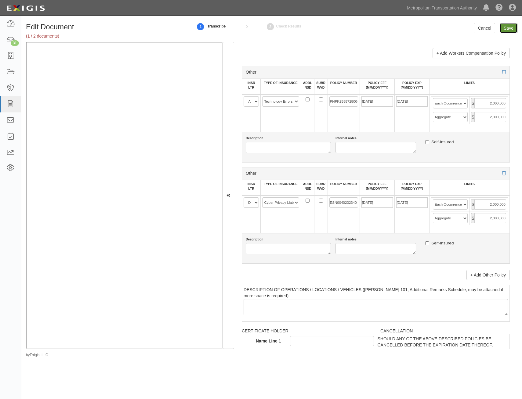
type input "2000000"
type input "4000000"
type input "2000000"
type input "7000000"
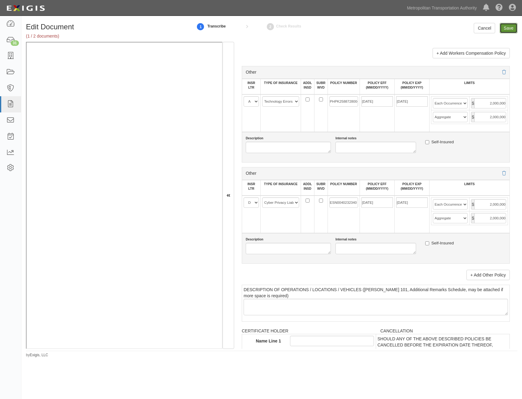
type input "7000000"
type input "1000000"
type input "2000000"
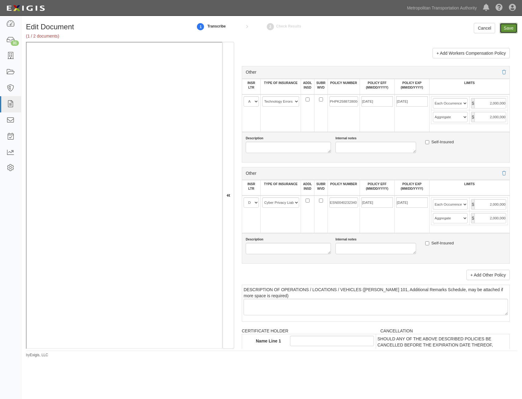
type input "2000000"
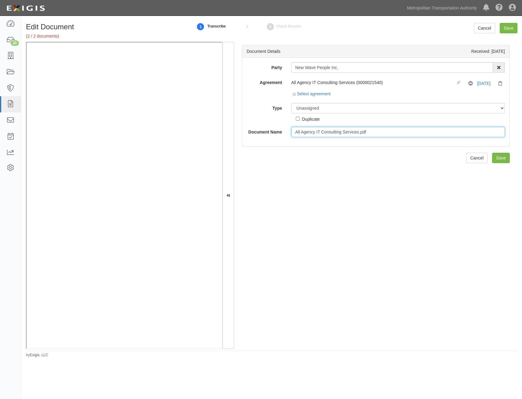
click at [368, 132] on input "All Agency IT Consulting Services.pdf" at bounding box center [398, 132] width 214 height 10
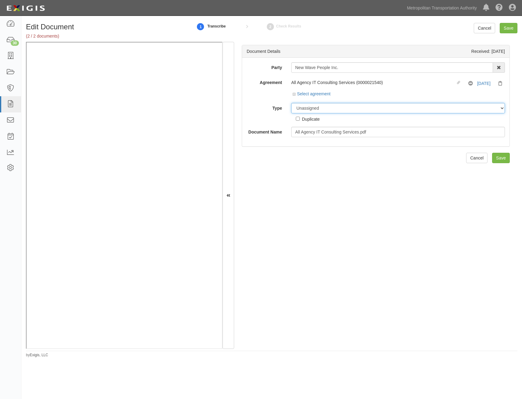
drag, startPoint x: 379, startPoint y: 107, endPoint x: 372, endPoint y: 114, distance: 9.5
click at [379, 107] on select "Unassigned Binder Cancellation Notice Certificate Contract Endorsement Insuranc…" at bounding box center [398, 108] width 214 height 10
select select "RequirementDetail"
click at [291, 103] on select "Unassigned Binder Cancellation Notice Certificate Contract Endorsement Insuranc…" at bounding box center [398, 108] width 214 height 10
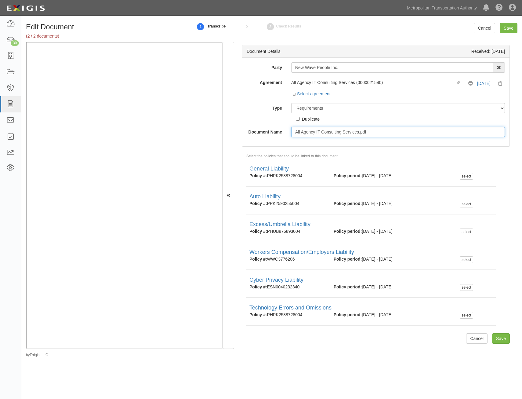
click at [377, 134] on input "All Agency IT Consulting Services.pdf" at bounding box center [398, 132] width 214 height 10
type input "Insurance Requirements"
click at [497, 340] on input "Save" at bounding box center [502, 338] width 18 height 10
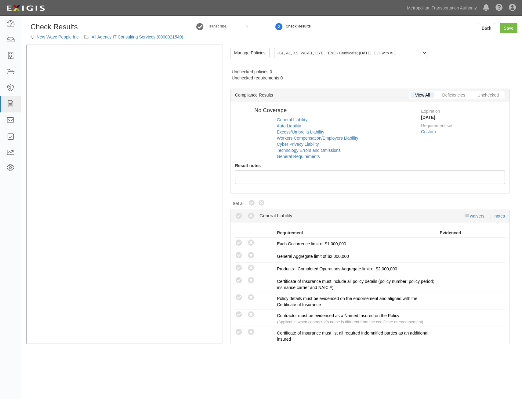
radio input "true"
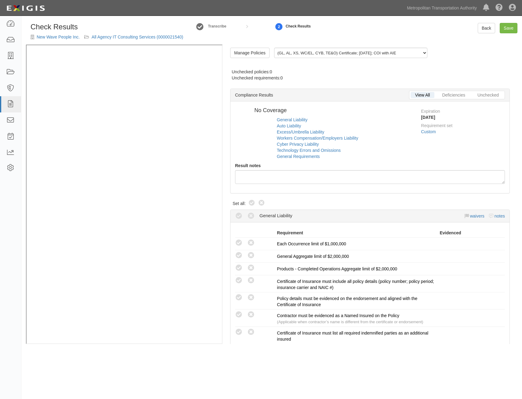
radio input "true"
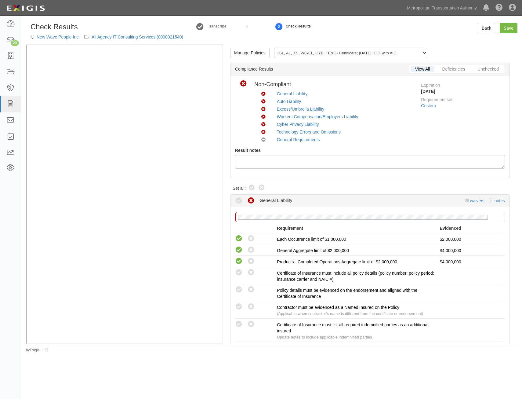
drag, startPoint x: 251, startPoint y: 187, endPoint x: 388, endPoint y: 128, distance: 149.6
click at [251, 187] on icon at bounding box center [251, 187] width 7 height 7
radio input "true"
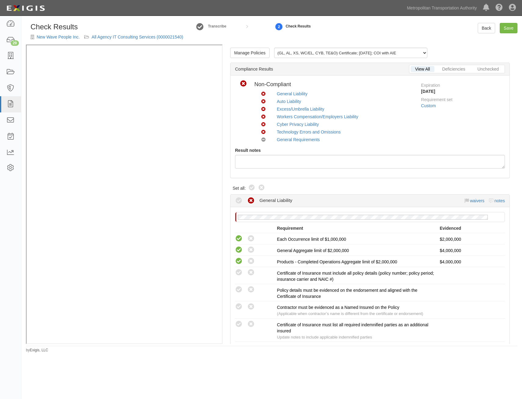
radio input "true"
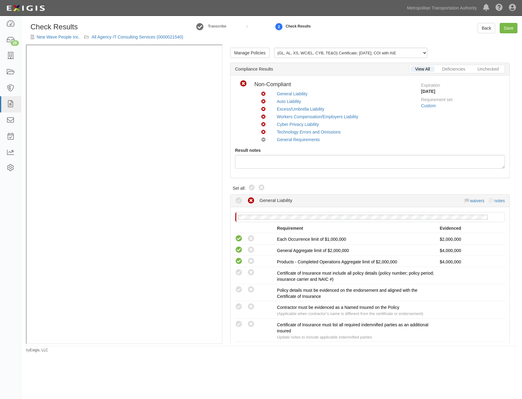
radio input "true"
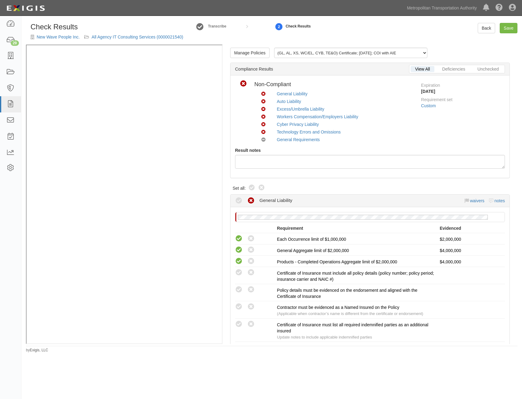
radio input "true"
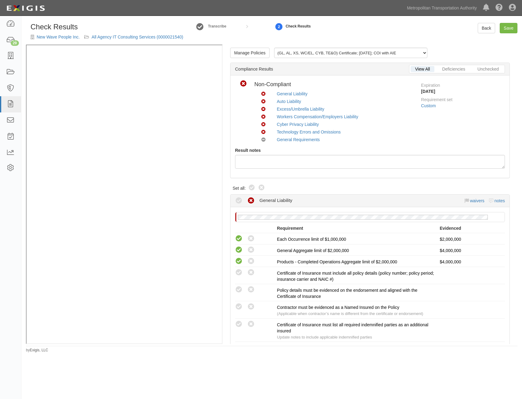
radio input "true"
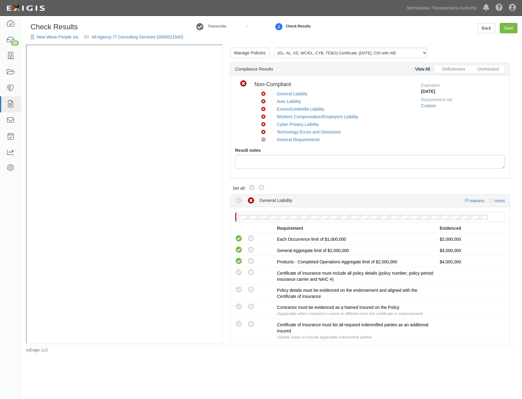
radio input "true"
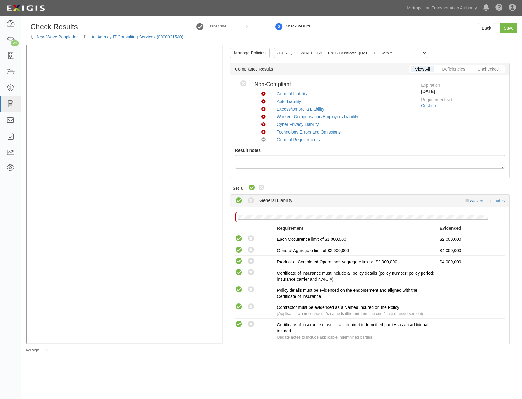
radio input "true"
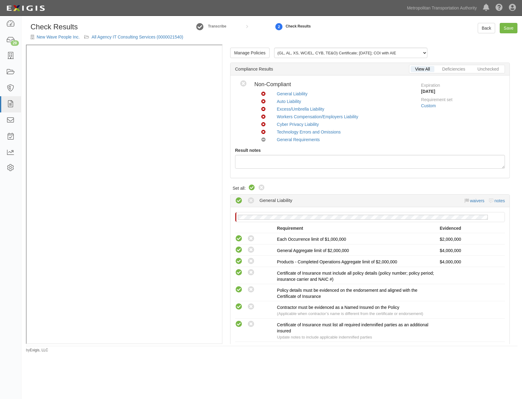
radio input "true"
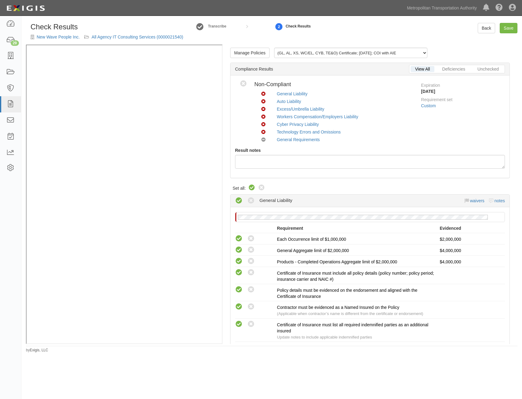
radio input "true"
radio input "false"
radio input "true"
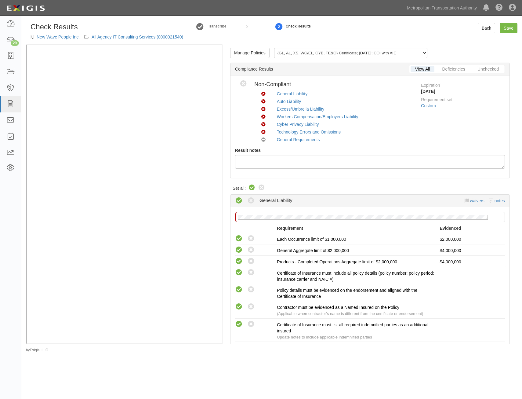
radio input "true"
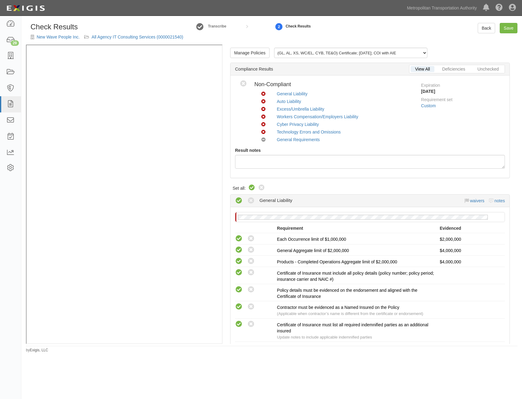
radio input "true"
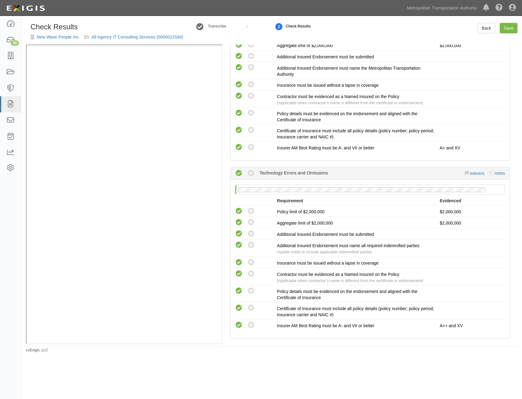
scroll to position [1246, 0]
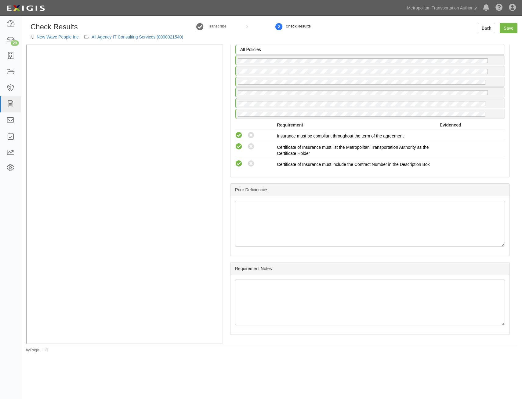
drag, startPoint x: 408, startPoint y: 123, endPoint x: 413, endPoint y: 277, distance: 154.1
click at [509, 29] on link "Save" at bounding box center [509, 28] width 18 height 10
radio input "true"
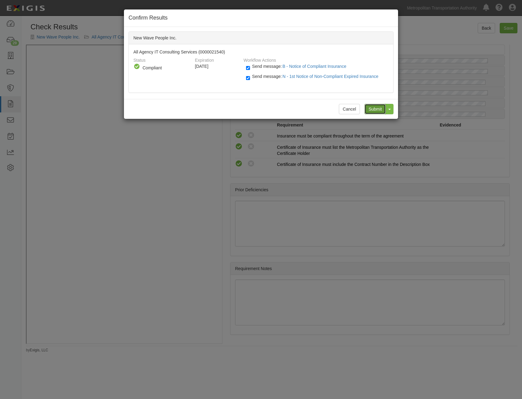
click at [372, 112] on input "Submit" at bounding box center [375, 109] width 21 height 10
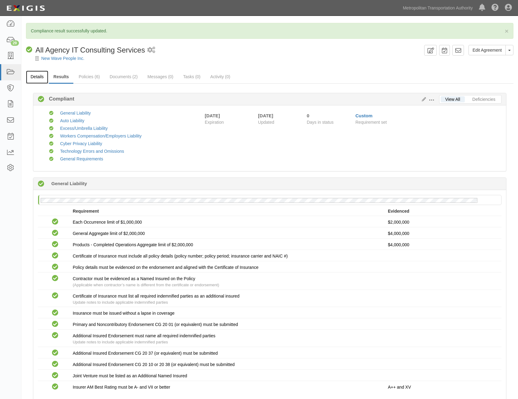
click at [34, 75] on link "Details" at bounding box center [37, 77] width 22 height 13
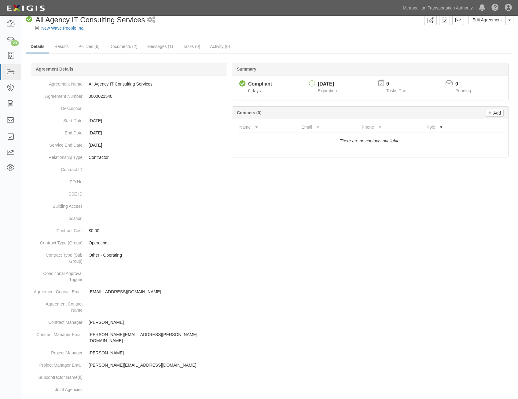
scroll to position [193, 0]
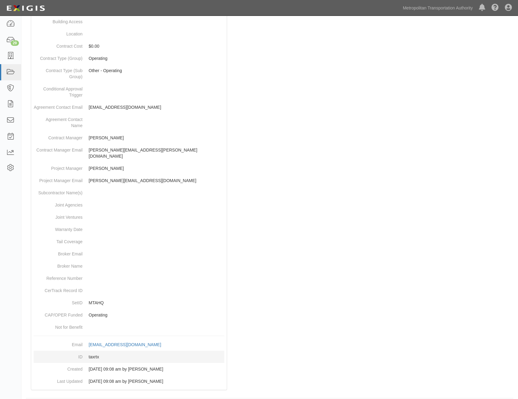
click at [95, 351] on dd "taxrtx" at bounding box center [129, 357] width 191 height 12
copy dd "taxrtx"
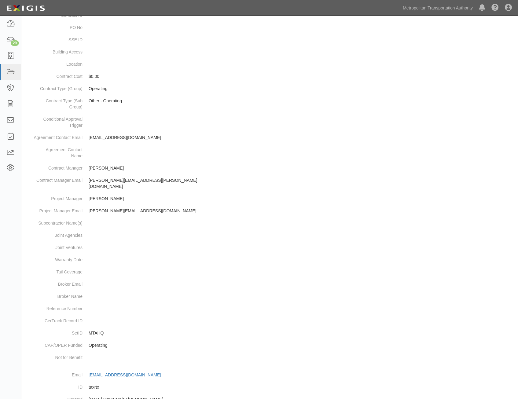
scroll to position [0, 0]
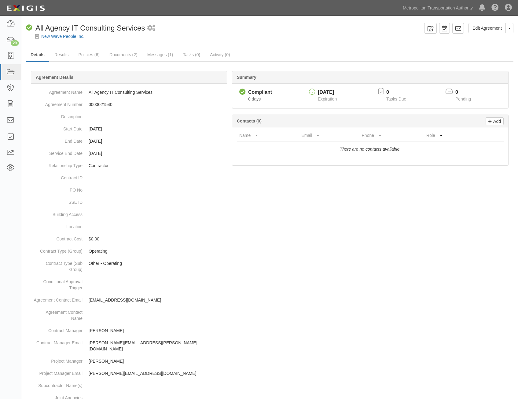
drag, startPoint x: 396, startPoint y: 231, endPoint x: 411, endPoint y: 134, distance: 98.7
click at [458, 30] on icon at bounding box center [458, 28] width 6 height 6
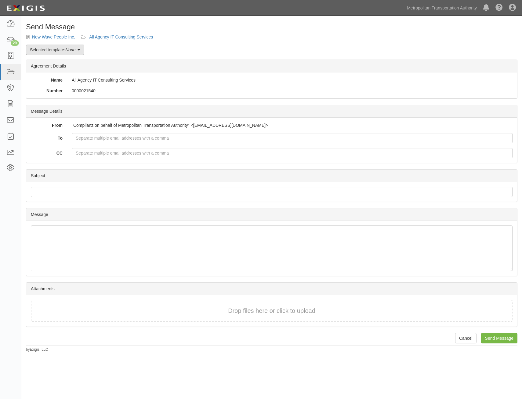
click at [65, 47] on link "Selected template: None" at bounding box center [55, 50] width 58 height 10
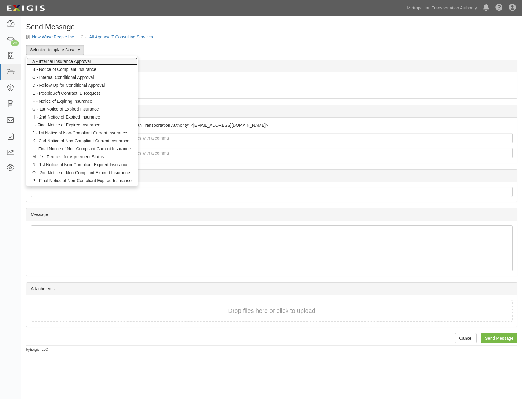
click at [77, 60] on link "A - Internal Insurance Approval" at bounding box center [82, 61] width 112 height 8
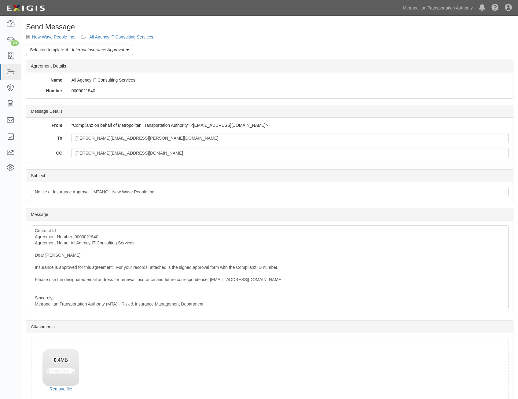
scroll to position [35, 0]
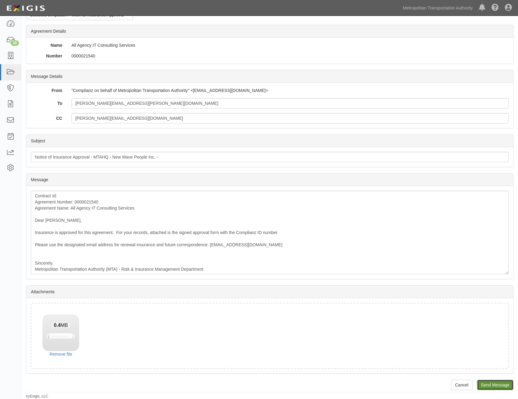
click at [496, 385] on input "Send Message" at bounding box center [495, 385] width 36 height 10
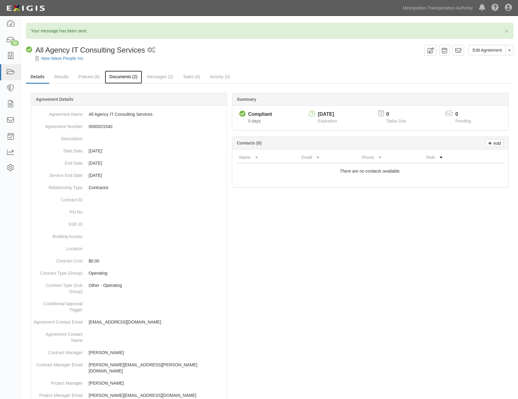
click at [123, 81] on link "Documents (2)" at bounding box center [123, 77] width 37 height 13
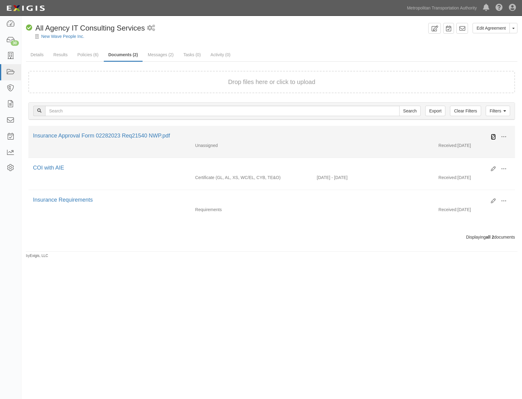
click at [494, 137] on icon at bounding box center [493, 136] width 5 height 5
